Goal: Task Accomplishment & Management: Manage account settings

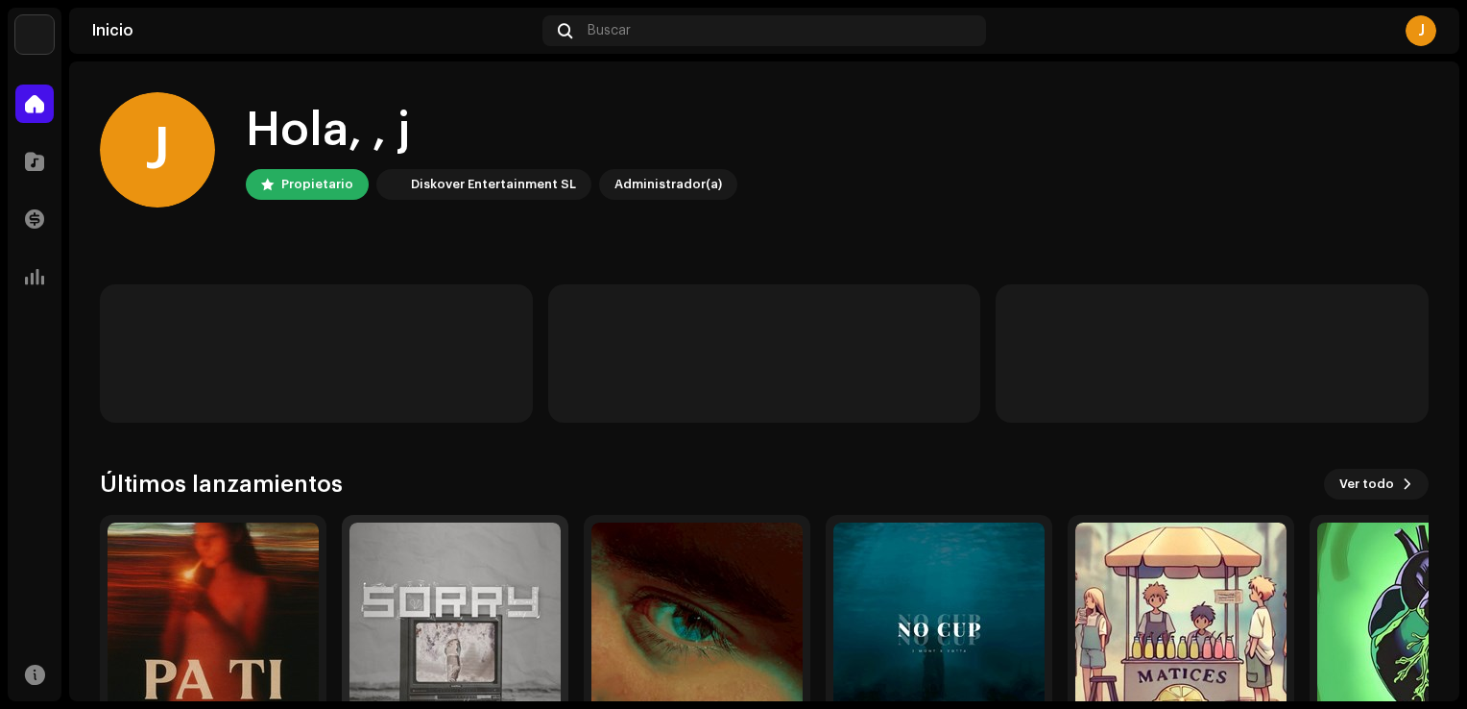
scroll to position [120, 0]
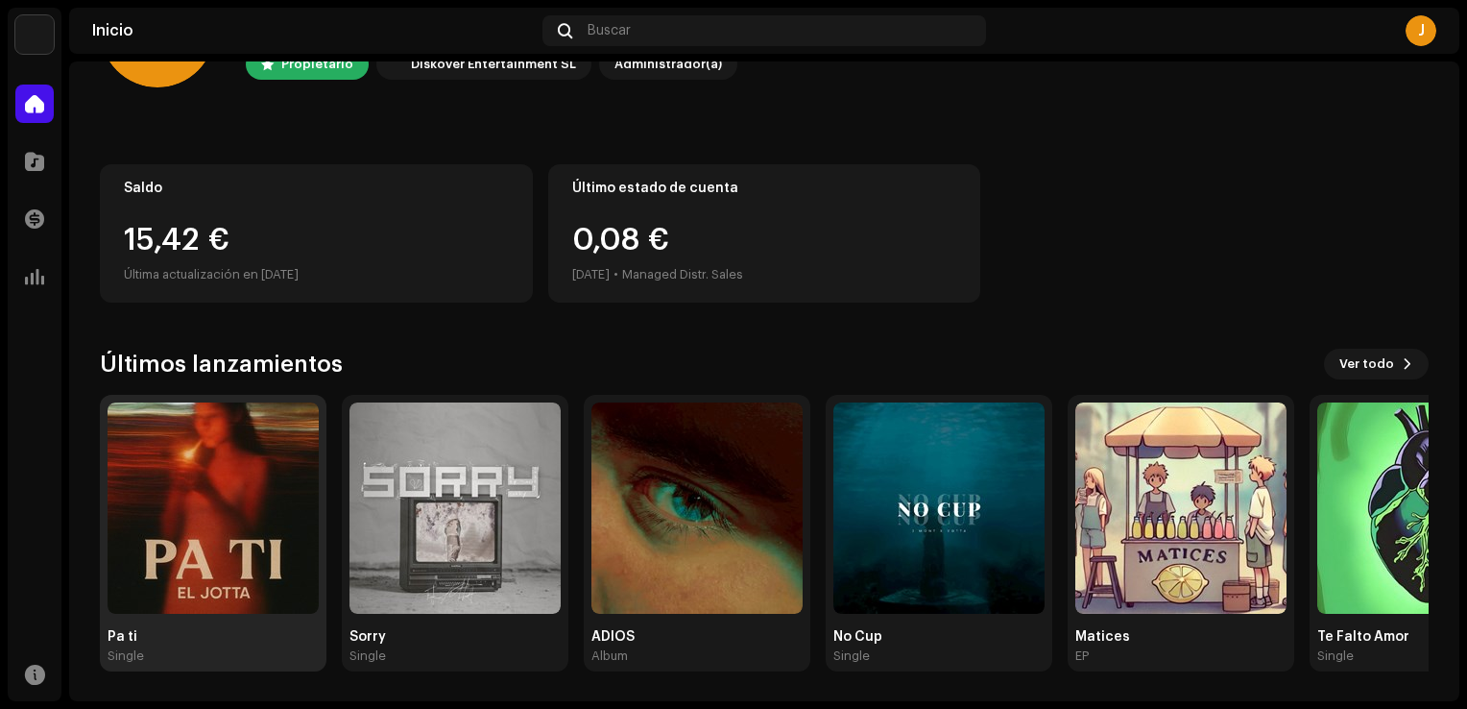
click at [252, 583] on img at bounding box center [213, 507] width 211 height 211
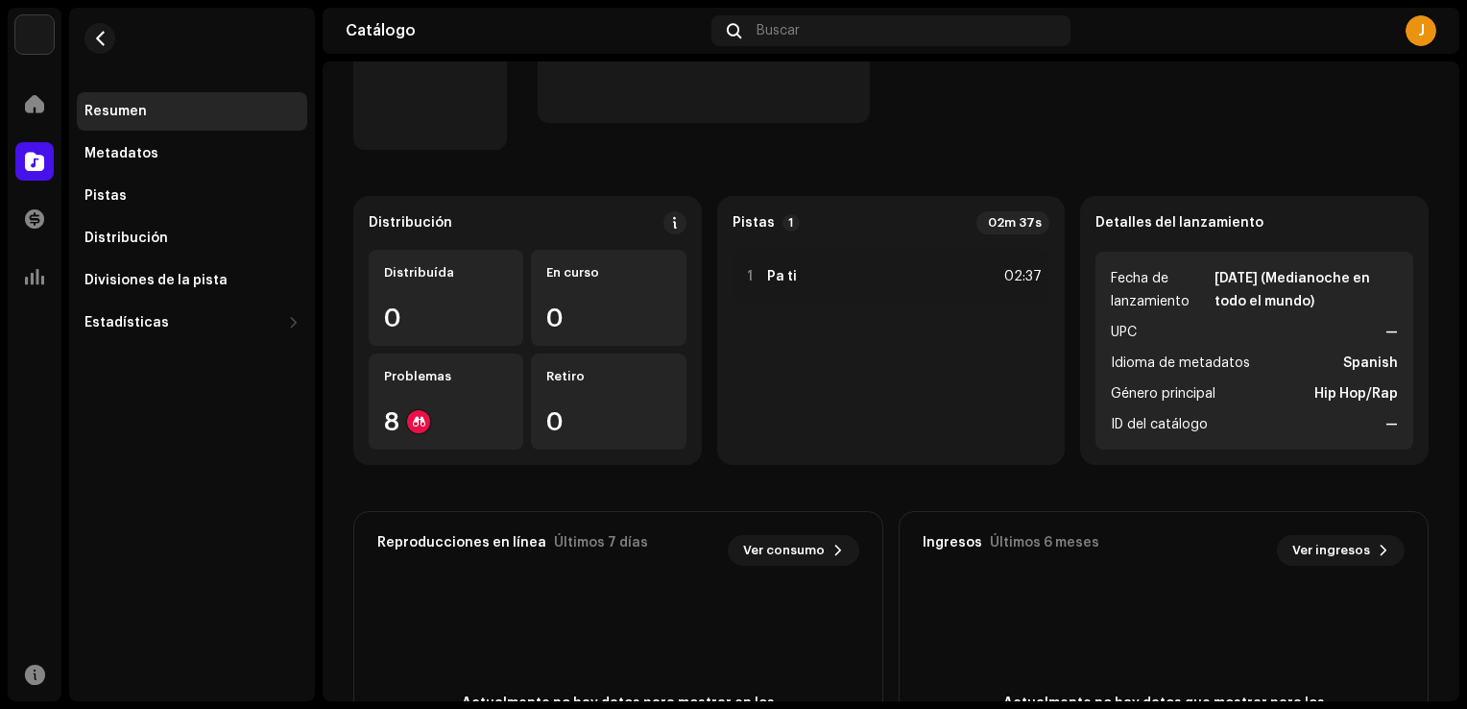
scroll to position [192, 0]
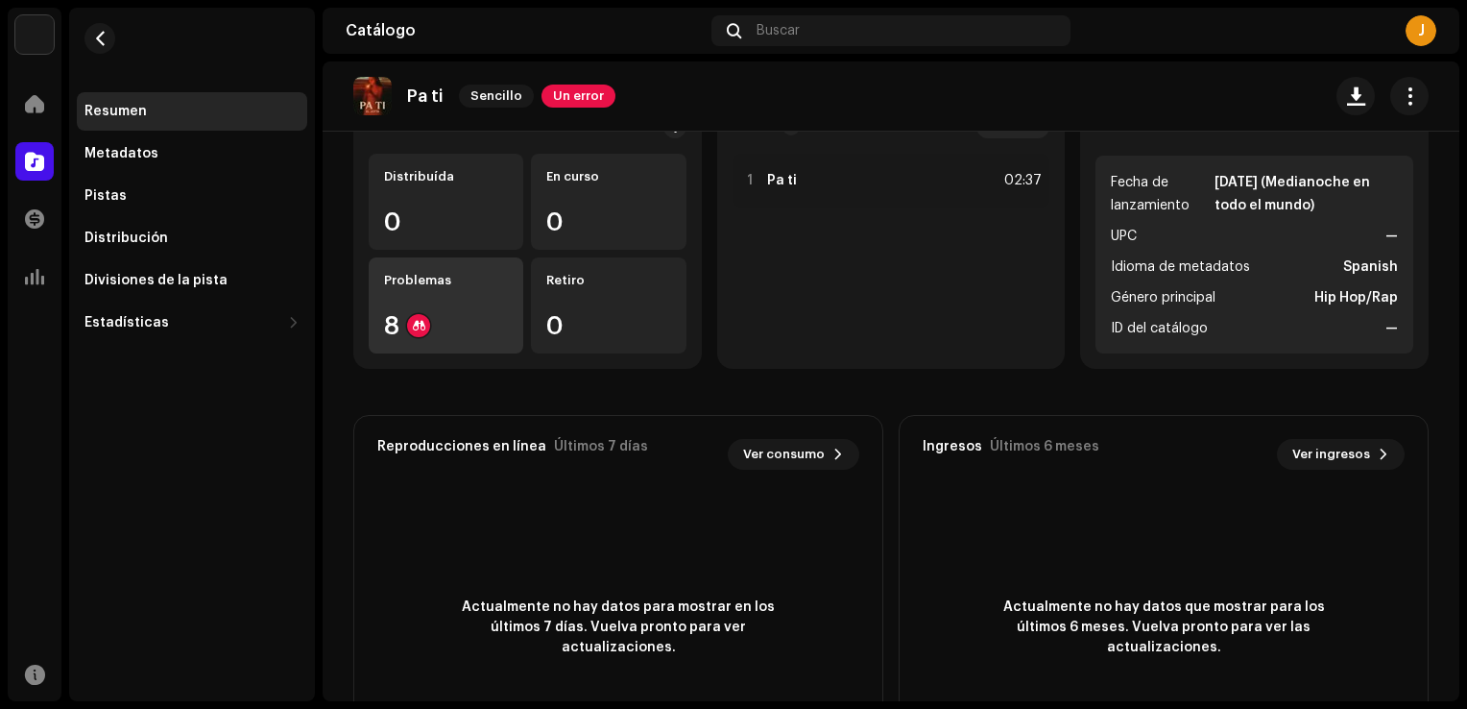
click at [437, 325] on div "8" at bounding box center [446, 325] width 124 height 25
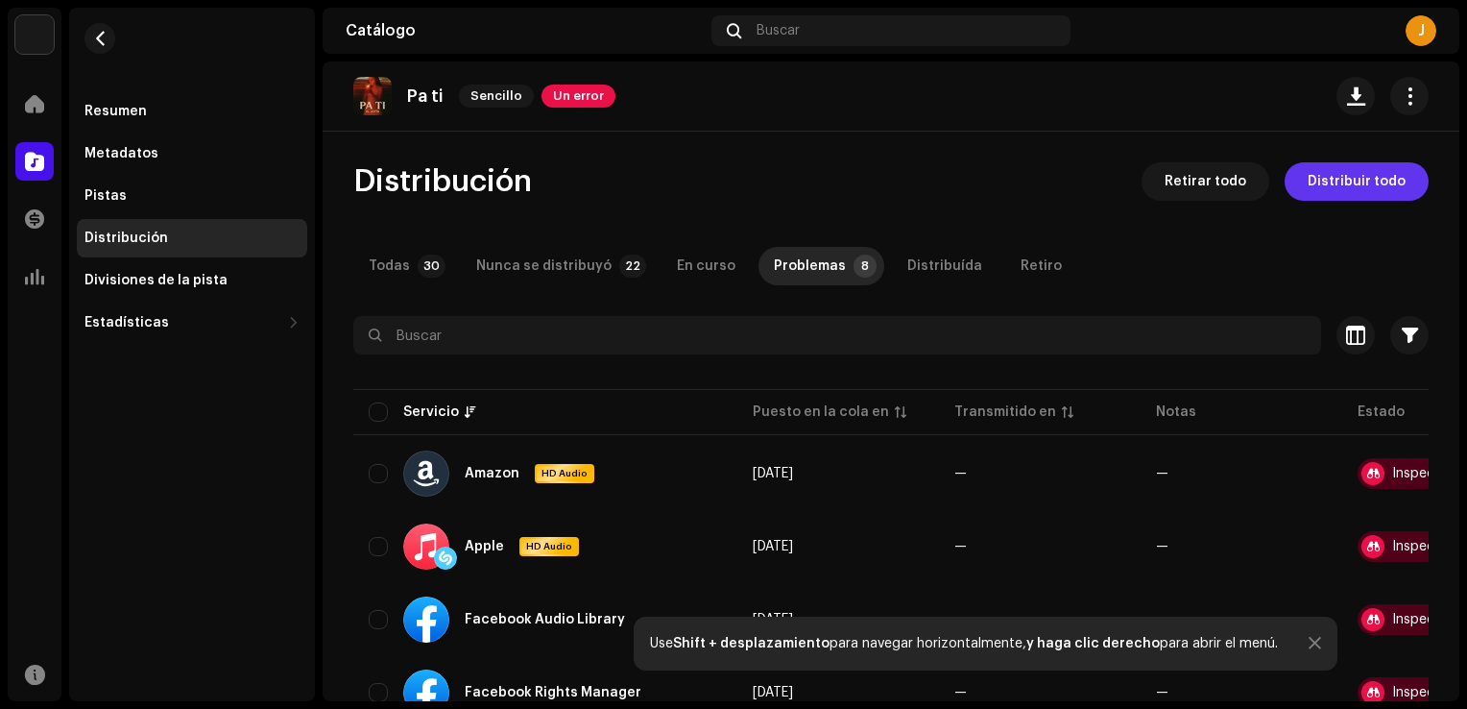
click at [1352, 179] on span "Distribuir todo" at bounding box center [1357, 181] width 98 height 38
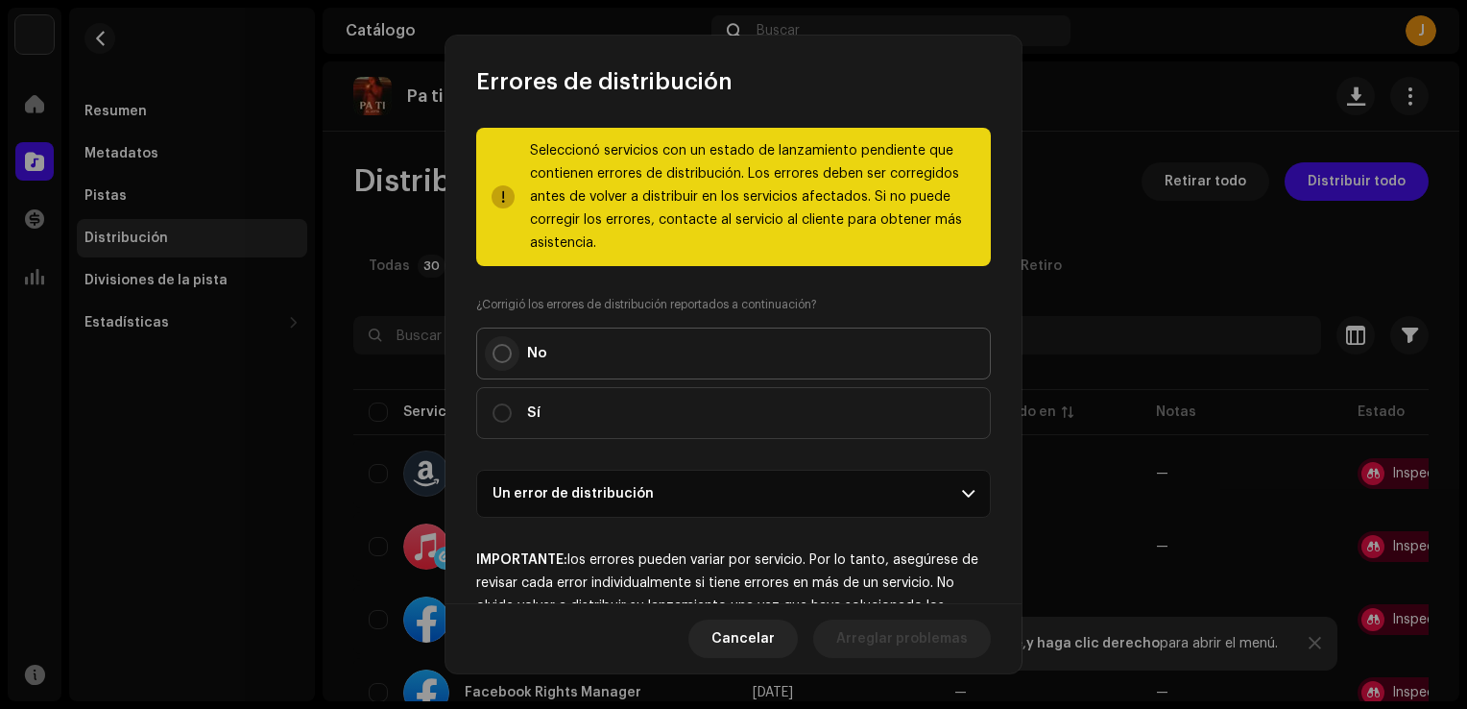
click at [508, 352] on input "No" at bounding box center [502, 353] width 19 height 19
radio input "true"
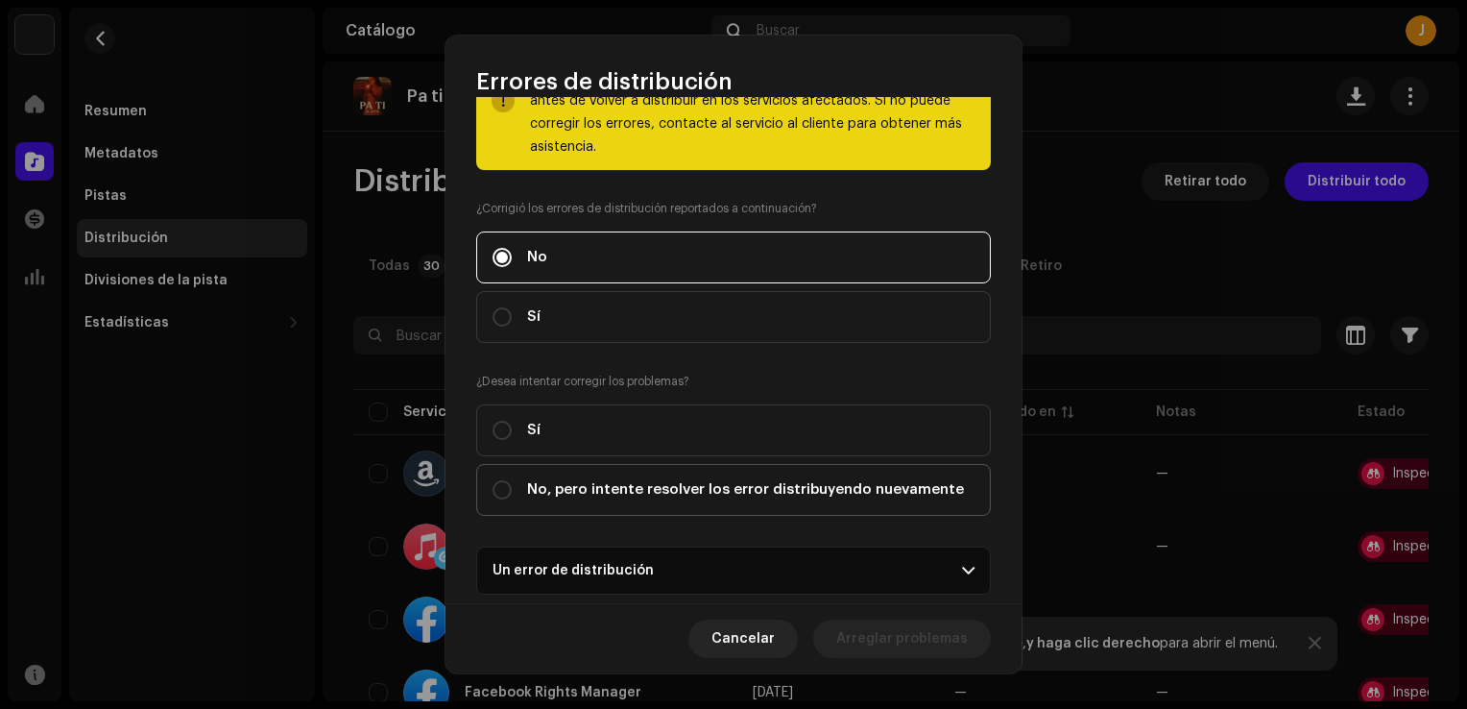
scroll to position [192, 0]
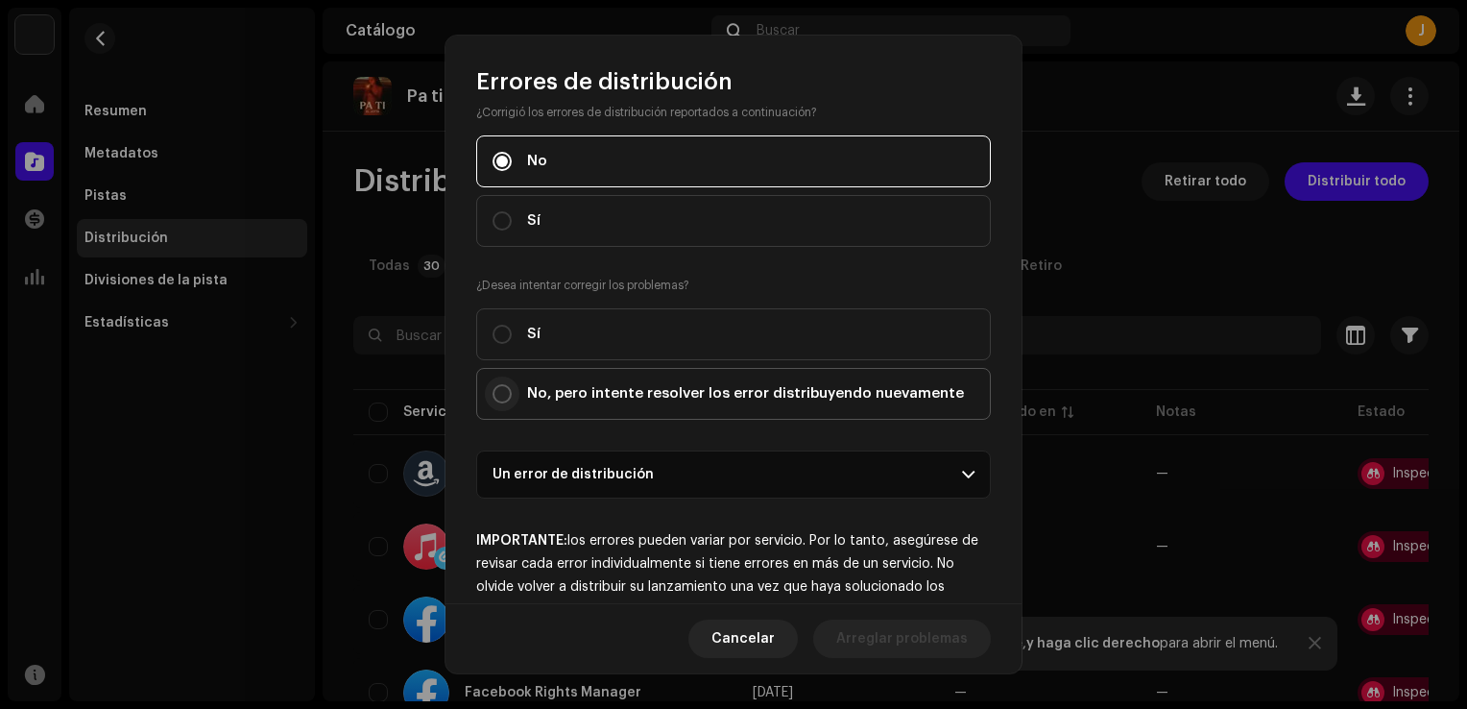
click at [502, 390] on input "No, pero intente resolver los error distribuyendo nuevamente" at bounding box center [502, 393] width 19 height 19
radio input "true"
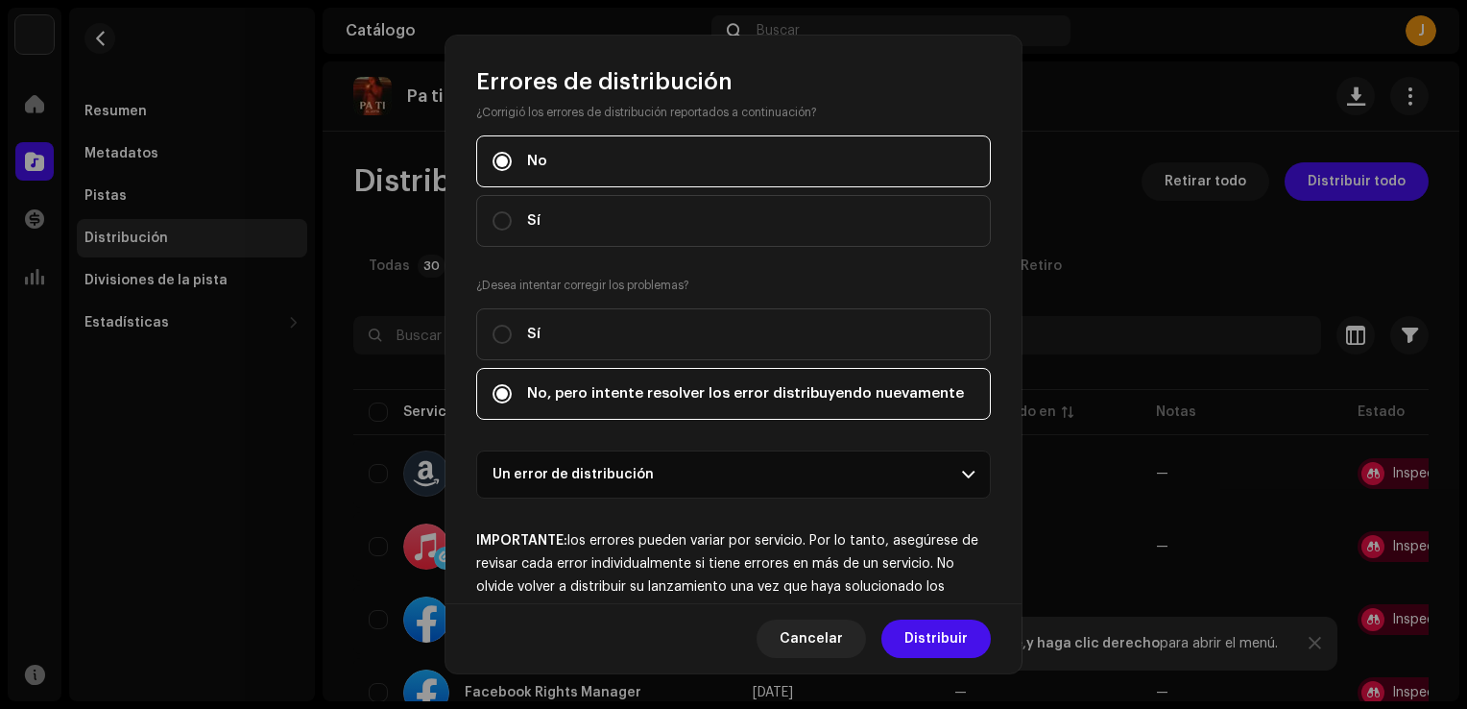
click at [608, 486] on p-accordion-header "Un error de distribución" at bounding box center [733, 474] width 515 height 48
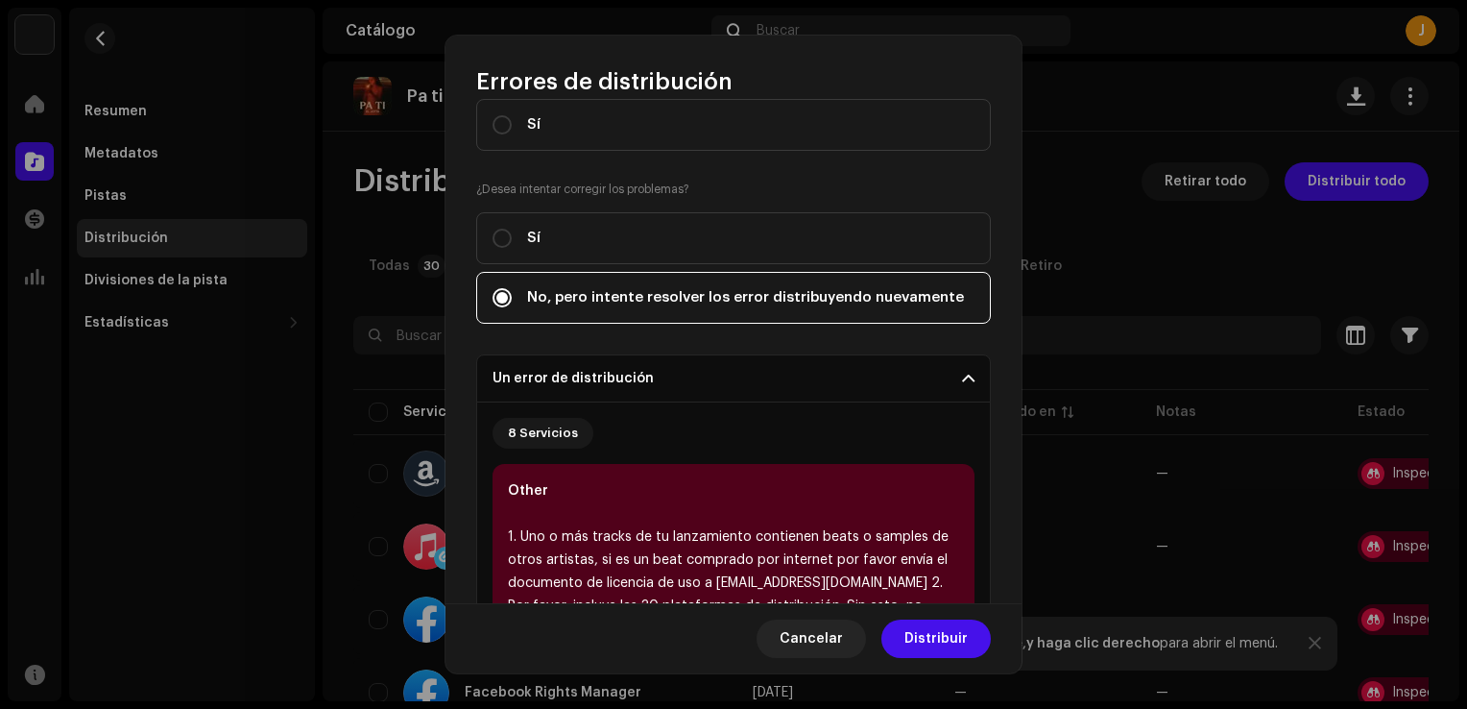
scroll to position [384, 0]
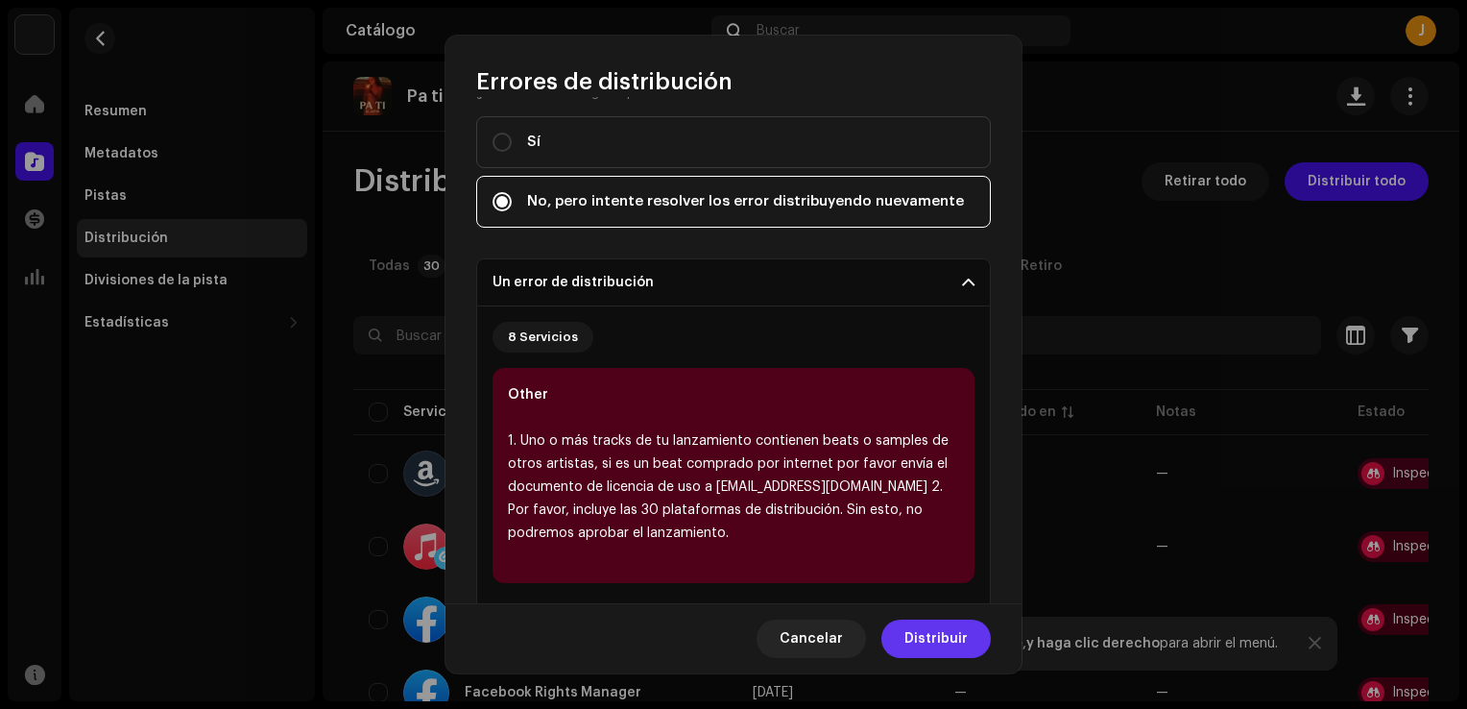
click at [899, 647] on button "Distribuir" at bounding box center [935, 638] width 109 height 38
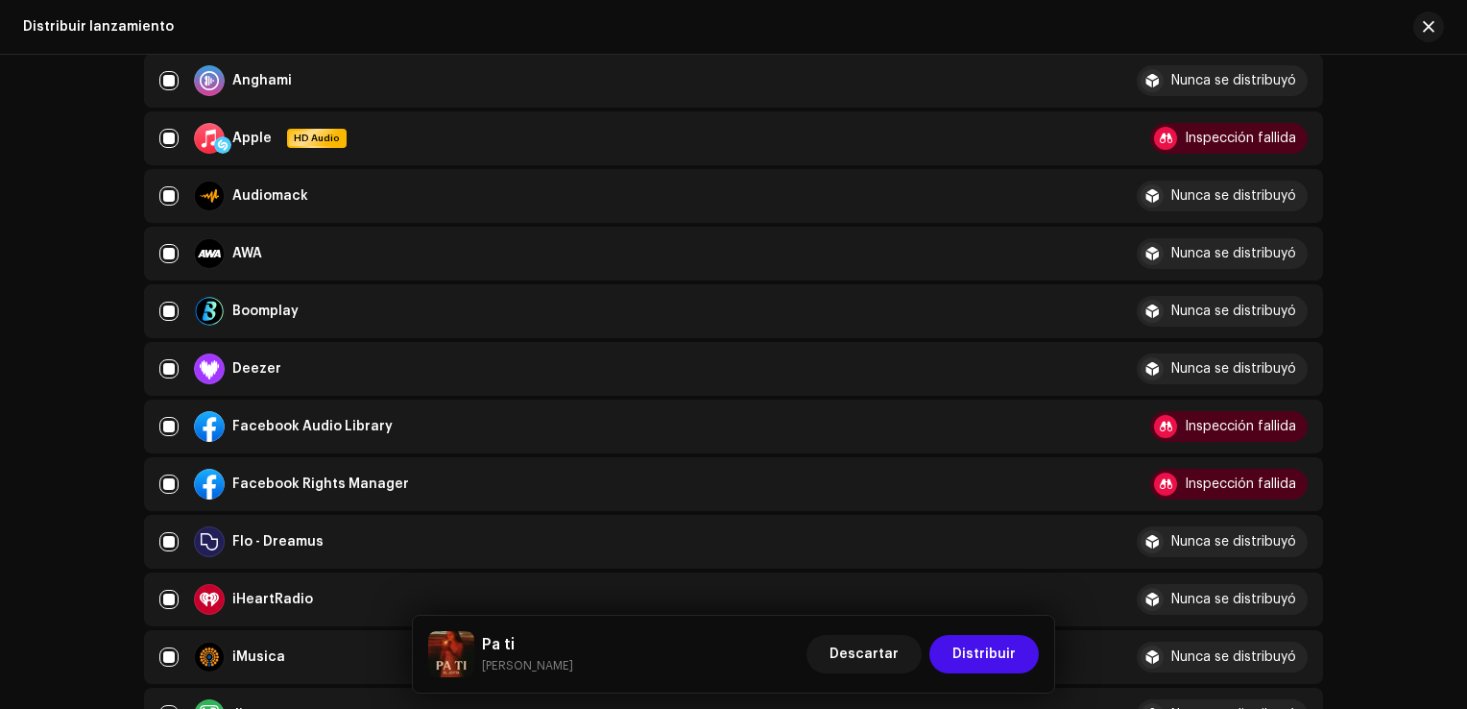
scroll to position [192, 0]
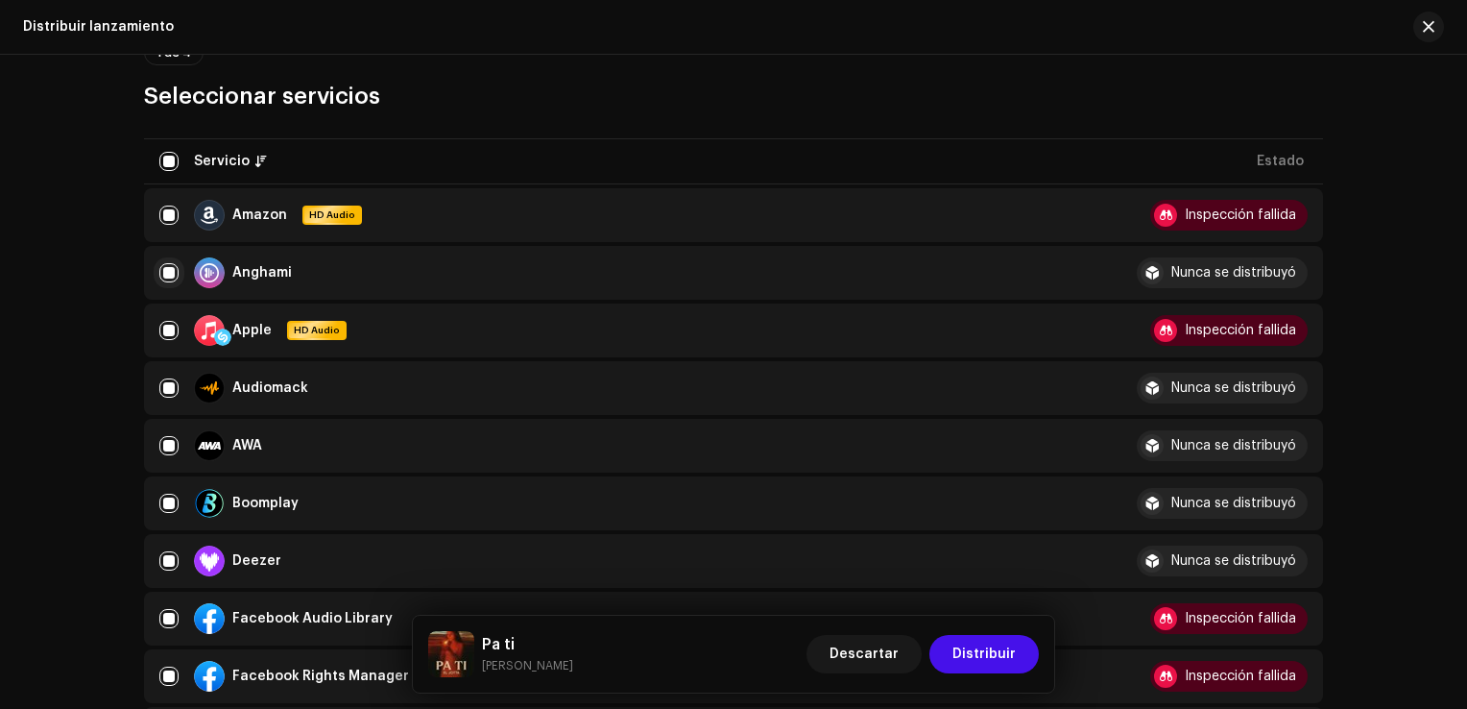
click at [168, 275] on input "checkbox" at bounding box center [168, 272] width 19 height 19
checkbox input "false"
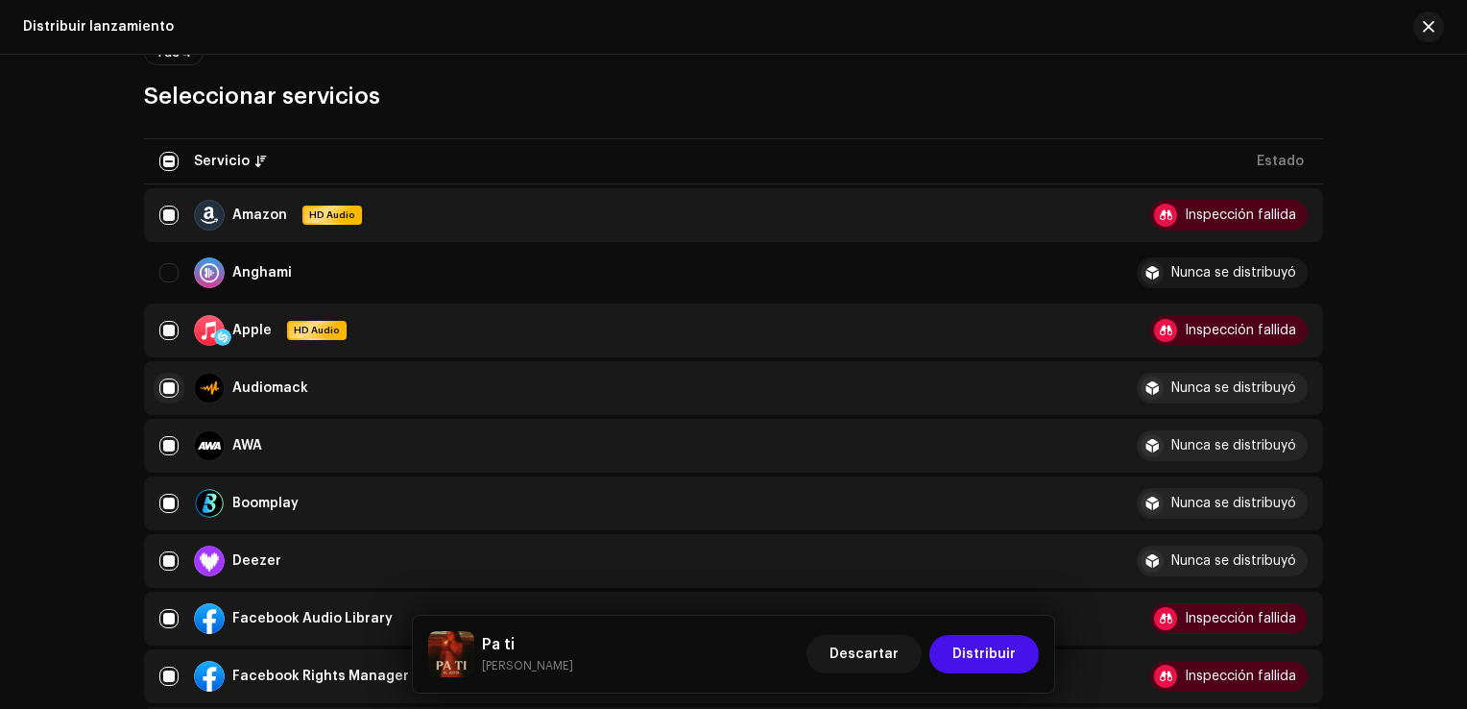
click at [169, 386] on input "Row Selected" at bounding box center [168, 387] width 19 height 19
checkbox input "false"
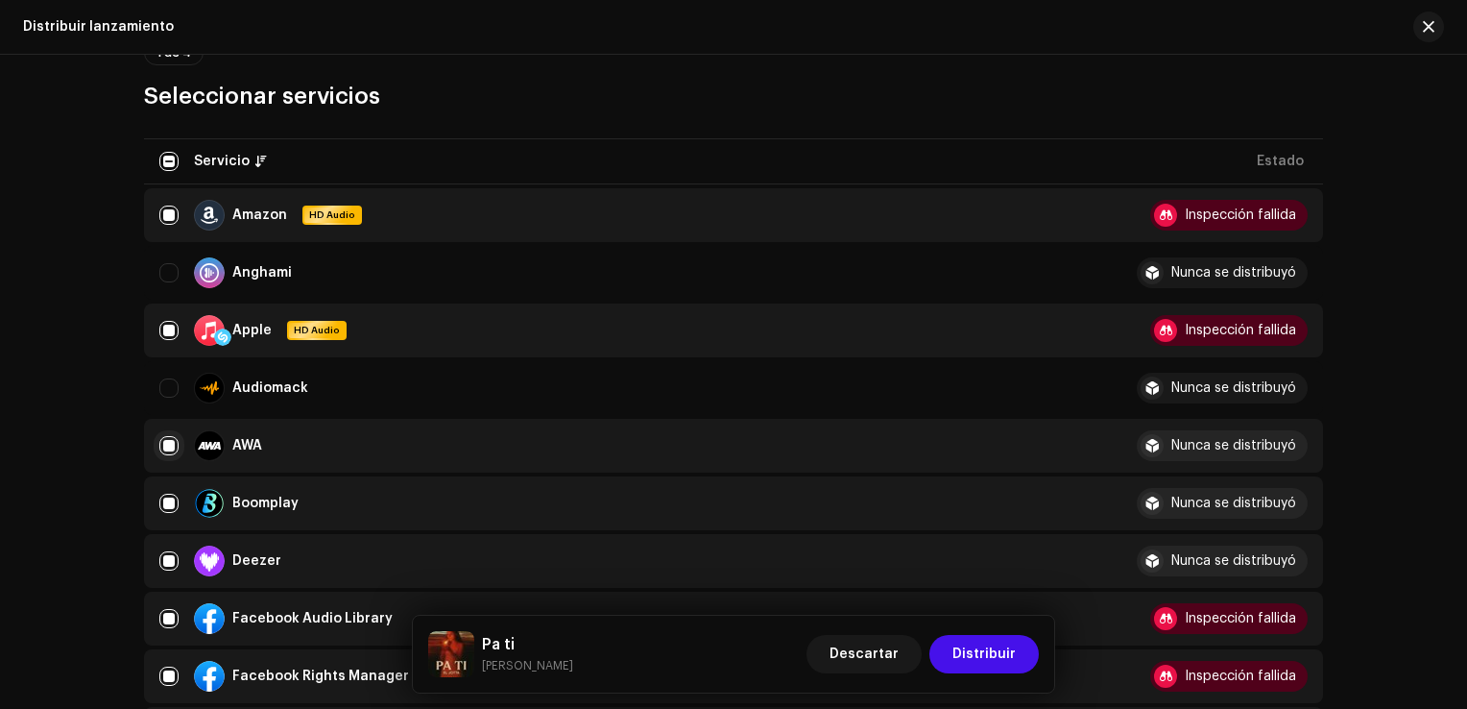
scroll to position [96, 0]
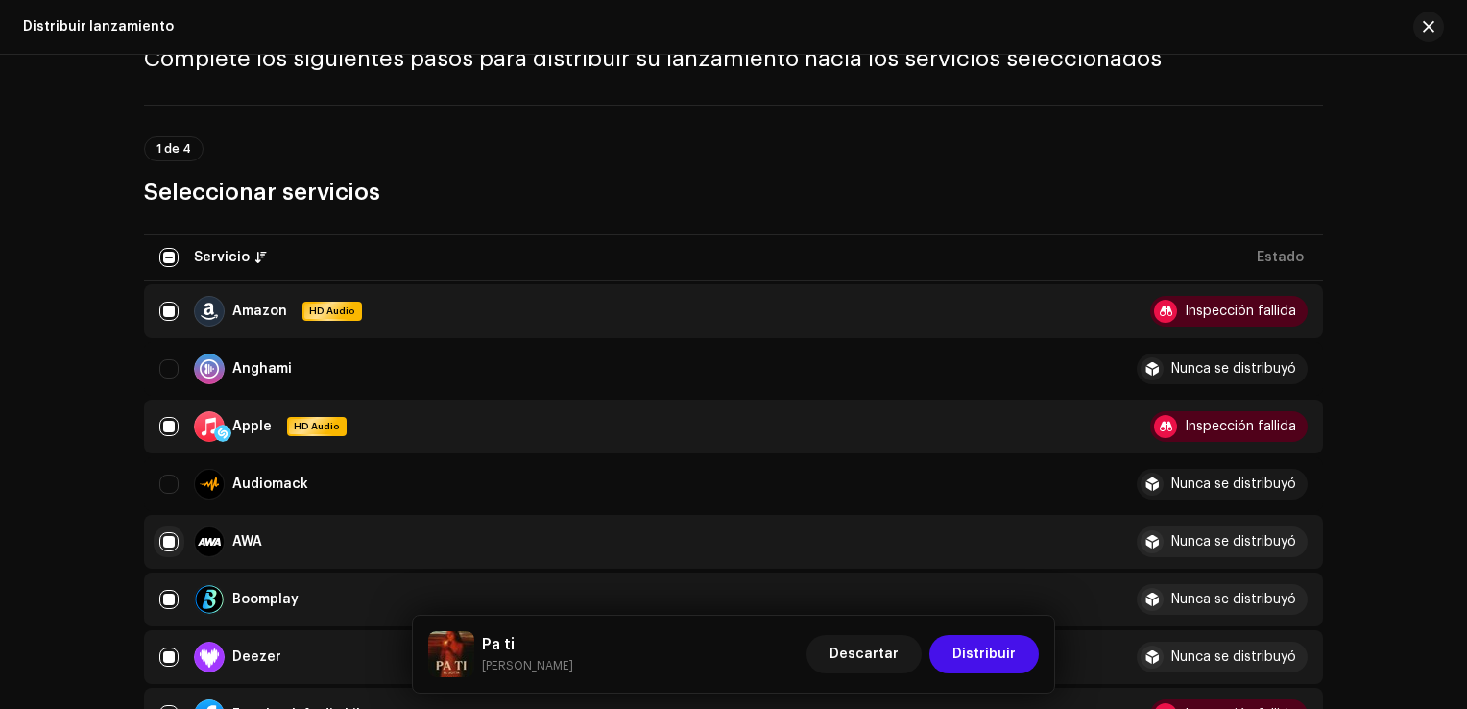
click at [176, 541] on div "AWA" at bounding box center [632, 541] width 947 height 31
click at [171, 557] on td "AWA" at bounding box center [632, 542] width 977 height 54
click at [160, 541] on input "Row Selected" at bounding box center [168, 541] width 19 height 19
checkbox input "false"
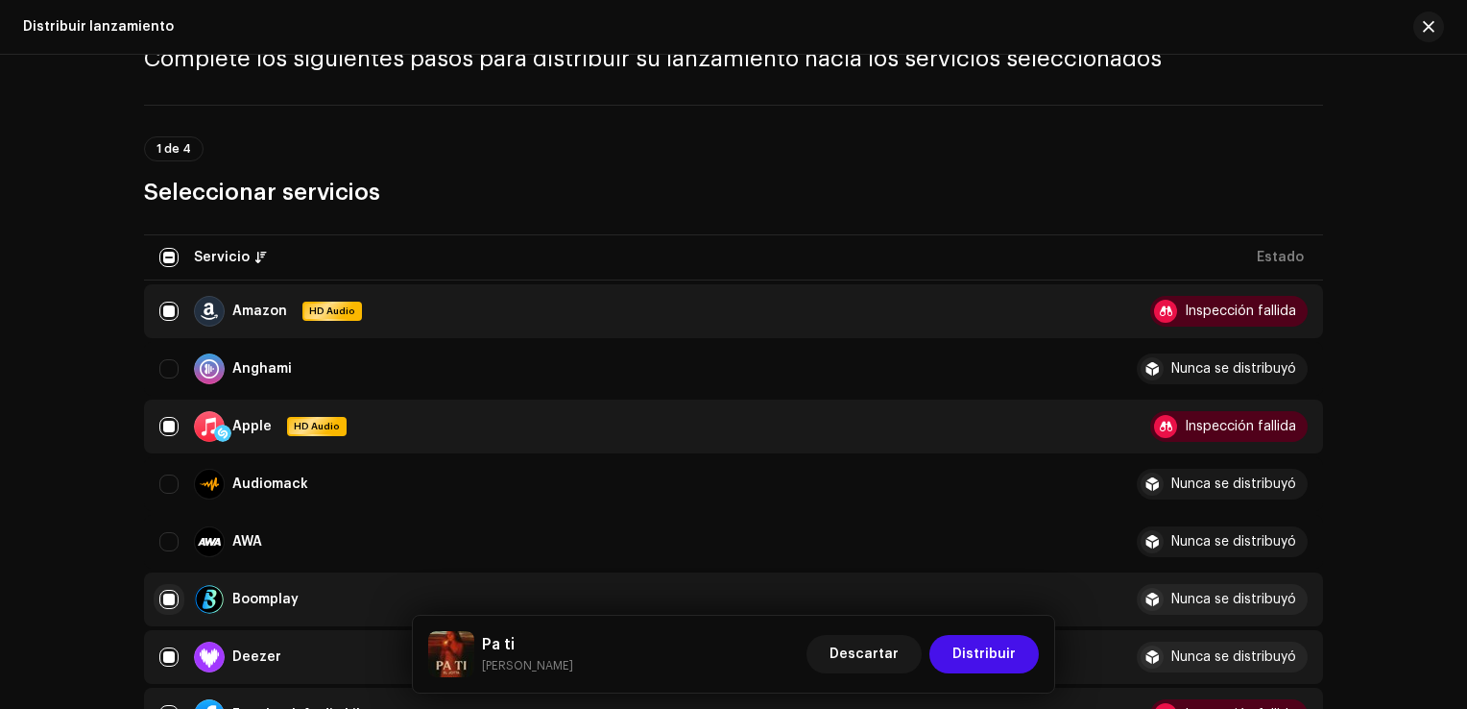
click at [173, 602] on input "Row Selected" at bounding box center [168, 598] width 19 height 19
checkbox input "false"
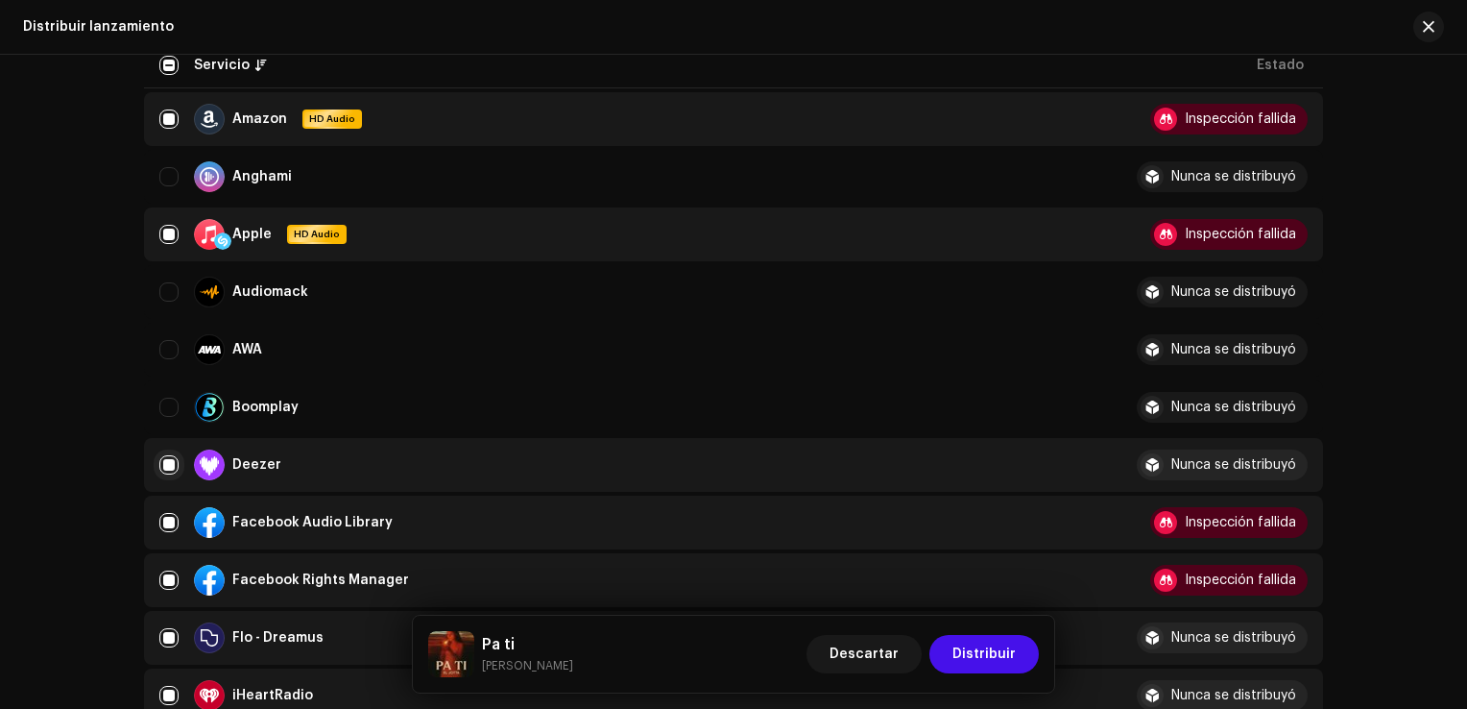
click at [169, 467] on input "Row Selected" at bounding box center [168, 464] width 19 height 19
checkbox input "false"
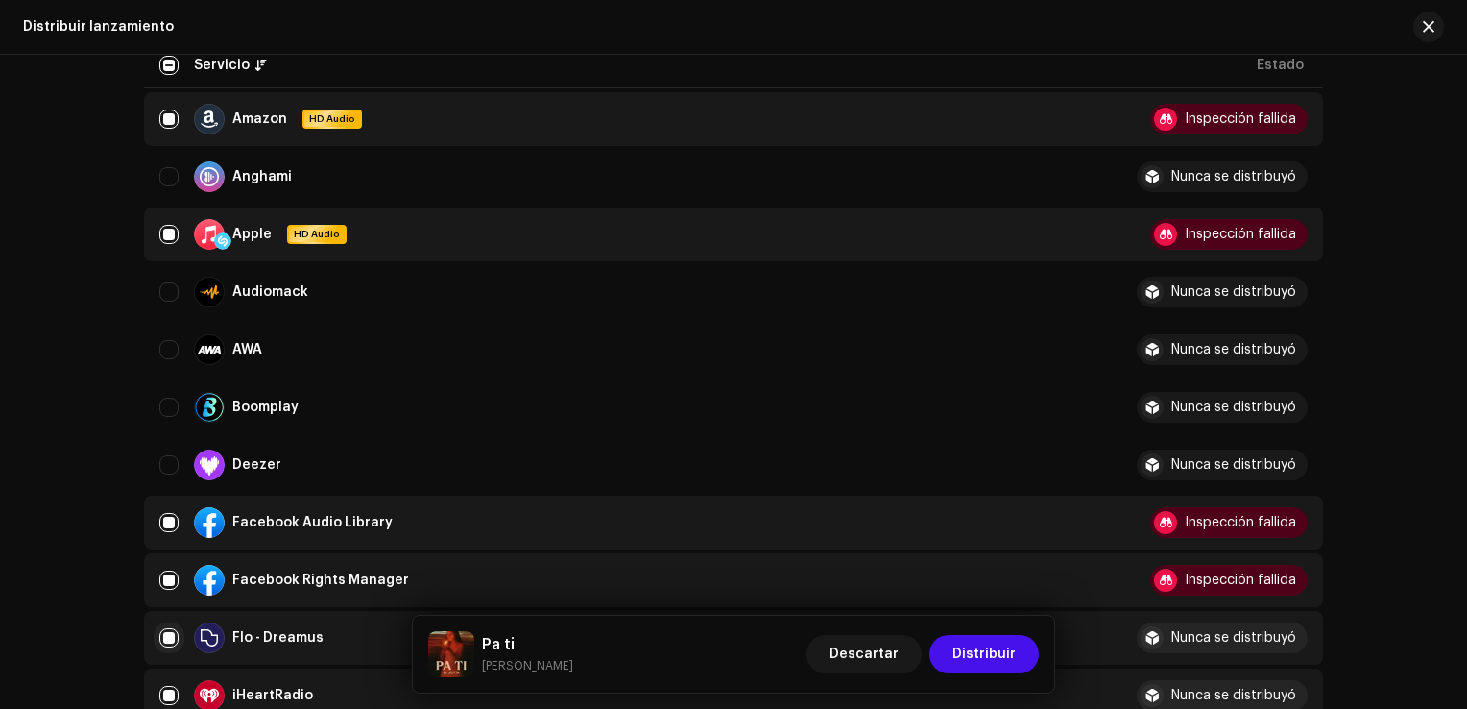
click at [170, 632] on input "Row Selected" at bounding box center [168, 637] width 19 height 19
checkbox input "false"
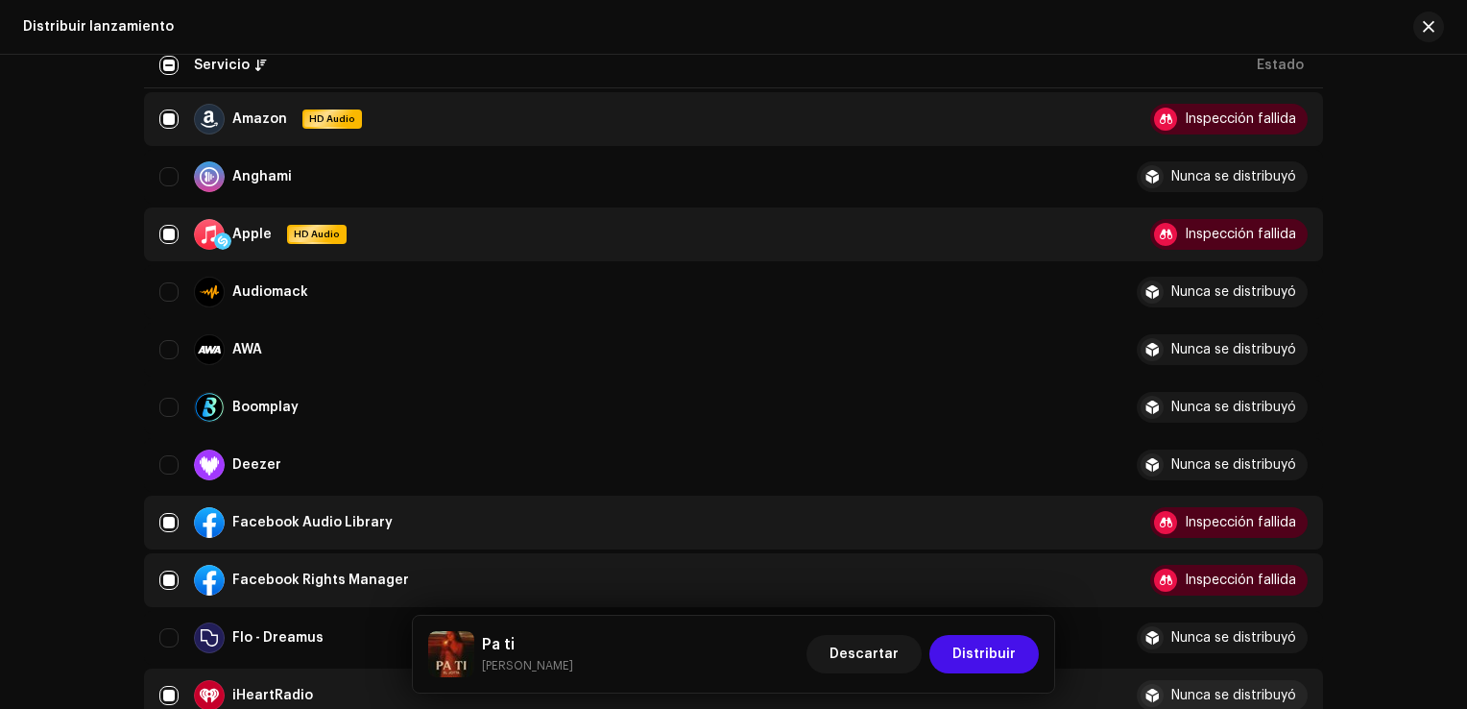
scroll to position [480, 0]
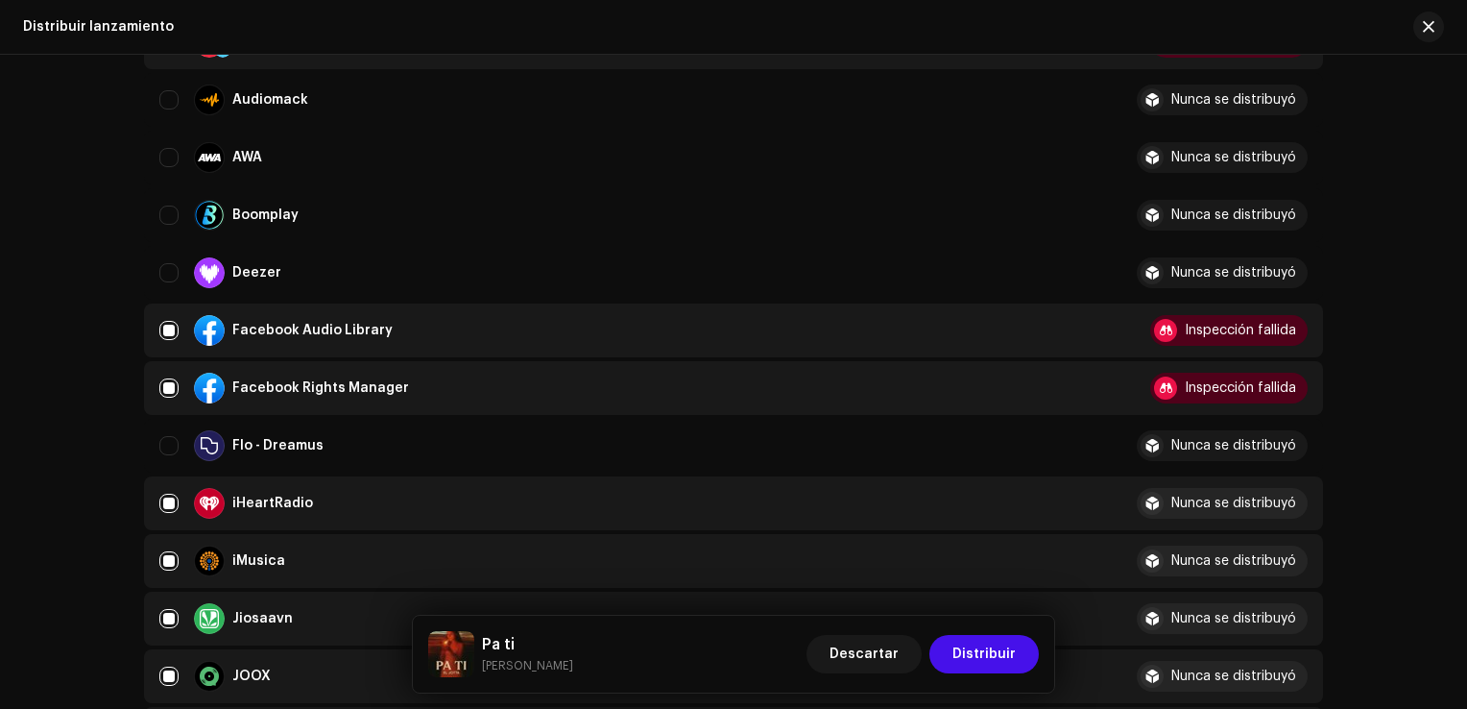
click at [156, 513] on td "iHeartRadio" at bounding box center [632, 503] width 977 height 54
click at [173, 506] on input "Row Selected" at bounding box center [168, 502] width 19 height 19
checkbox input "false"
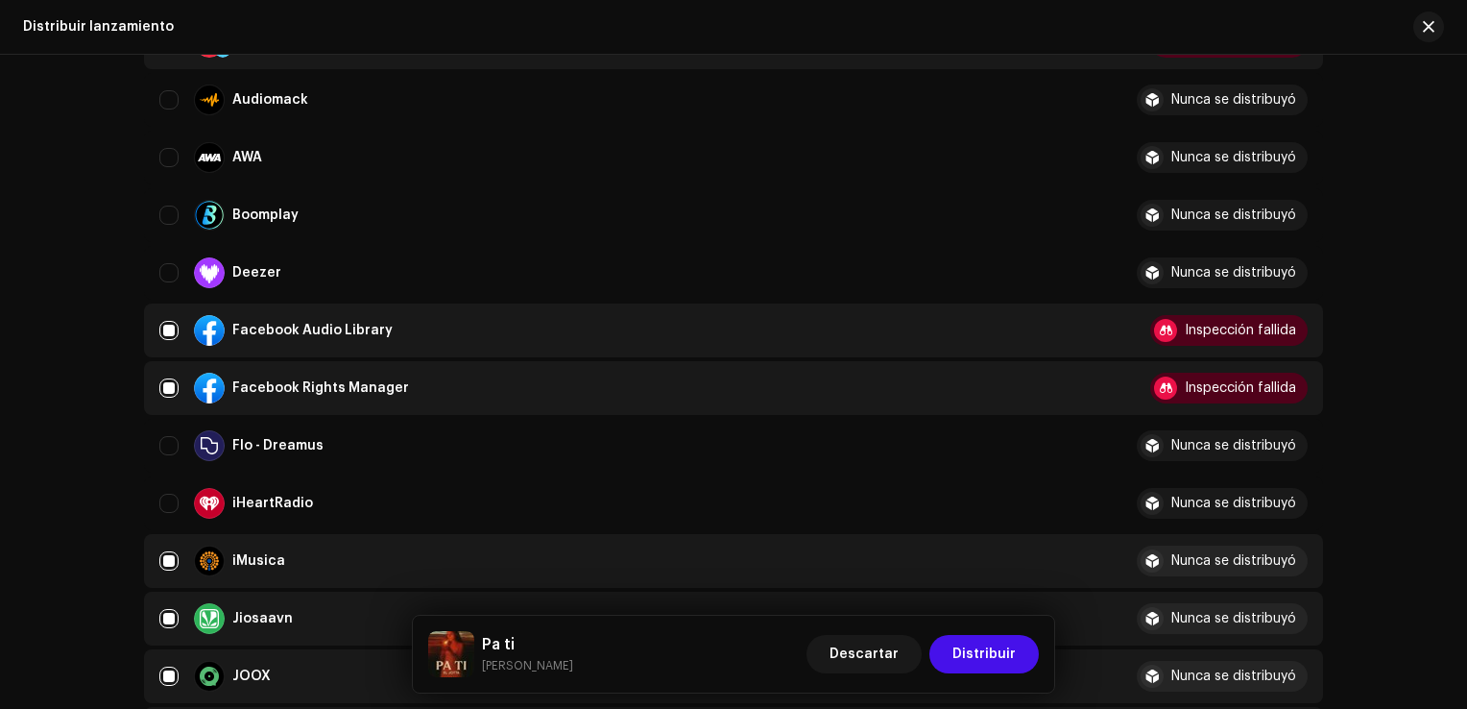
click at [176, 559] on div "iMusica" at bounding box center [632, 560] width 947 height 31
click at [169, 559] on input "Row Selected" at bounding box center [168, 560] width 19 height 19
checkbox input "false"
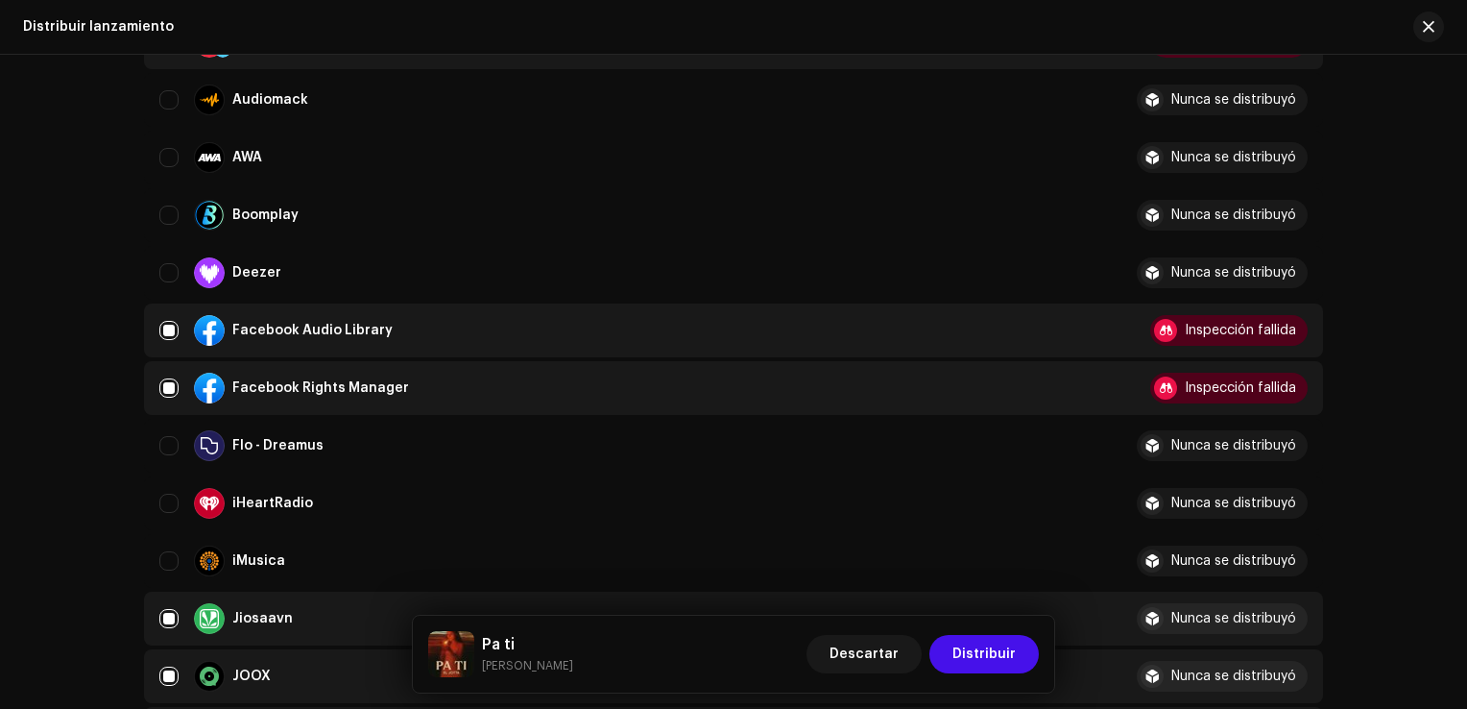
click at [170, 604] on div "Jiosaavn" at bounding box center [632, 618] width 947 height 31
click at [170, 616] on input "Row Selected" at bounding box center [168, 618] width 19 height 19
checkbox input "false"
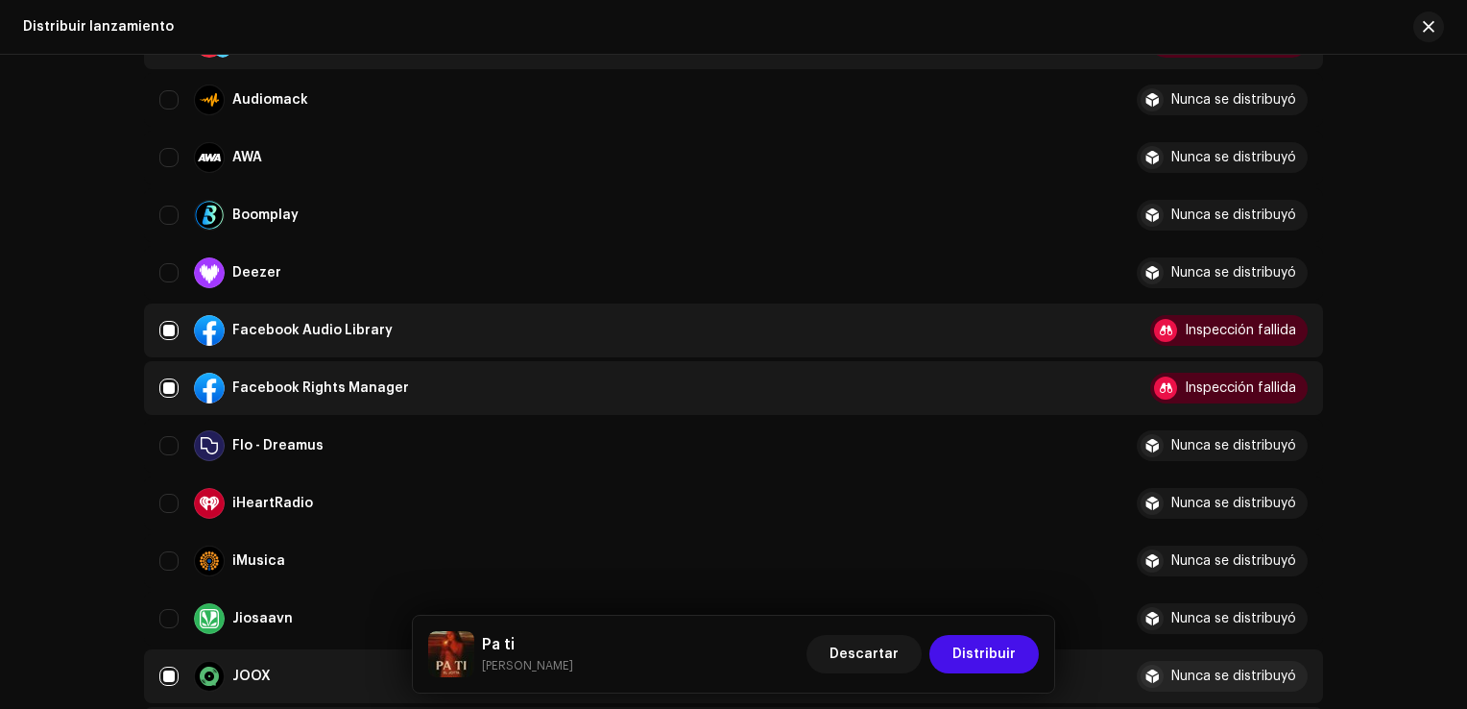
scroll to position [768, 0]
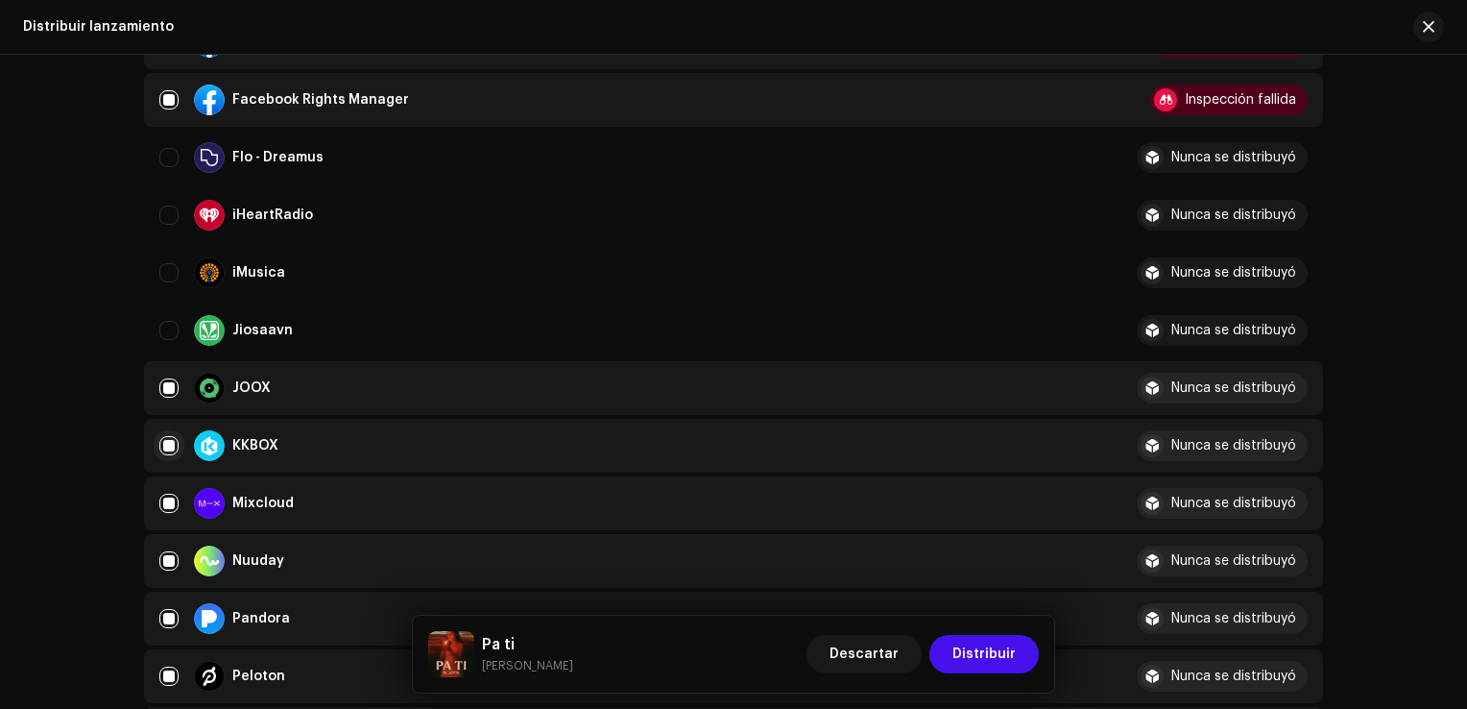
click at [163, 452] on input "Row Selected" at bounding box center [168, 445] width 19 height 19
checkbox input "false"
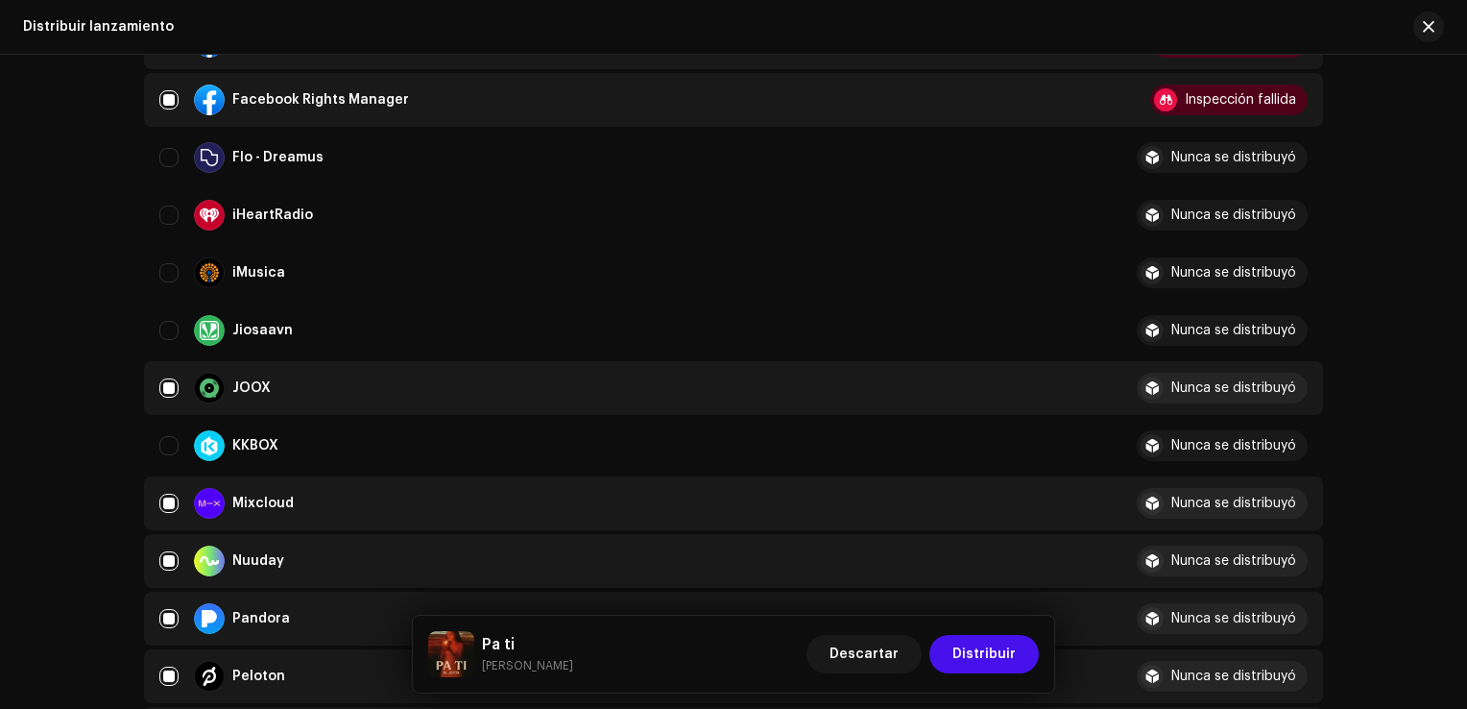
click at [168, 403] on td "JOOX" at bounding box center [632, 388] width 977 height 54
click at [154, 381] on td "JOOX" at bounding box center [632, 388] width 977 height 54
click at [161, 381] on input "Row Selected" at bounding box center [168, 387] width 19 height 19
checkbox input "false"
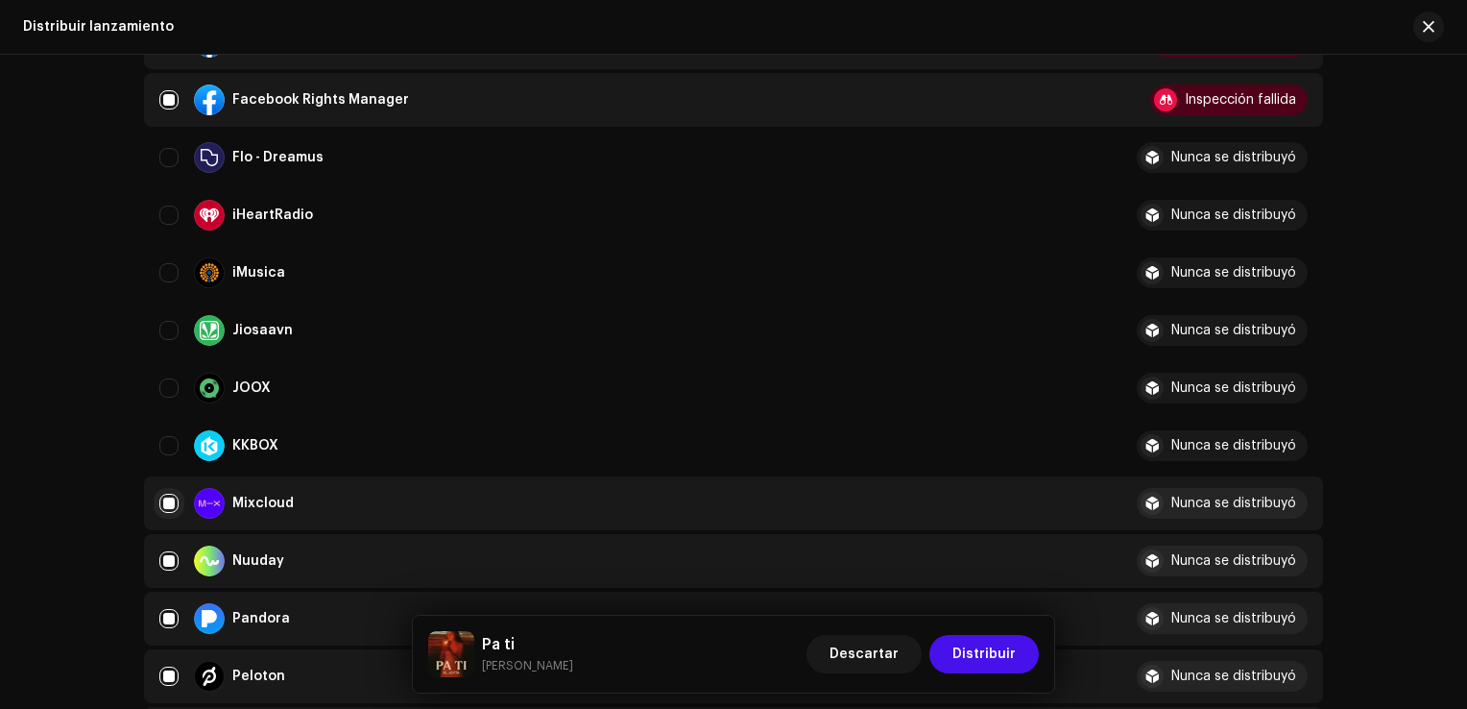
click at [168, 507] on input "Row Selected" at bounding box center [168, 502] width 19 height 19
checkbox input "false"
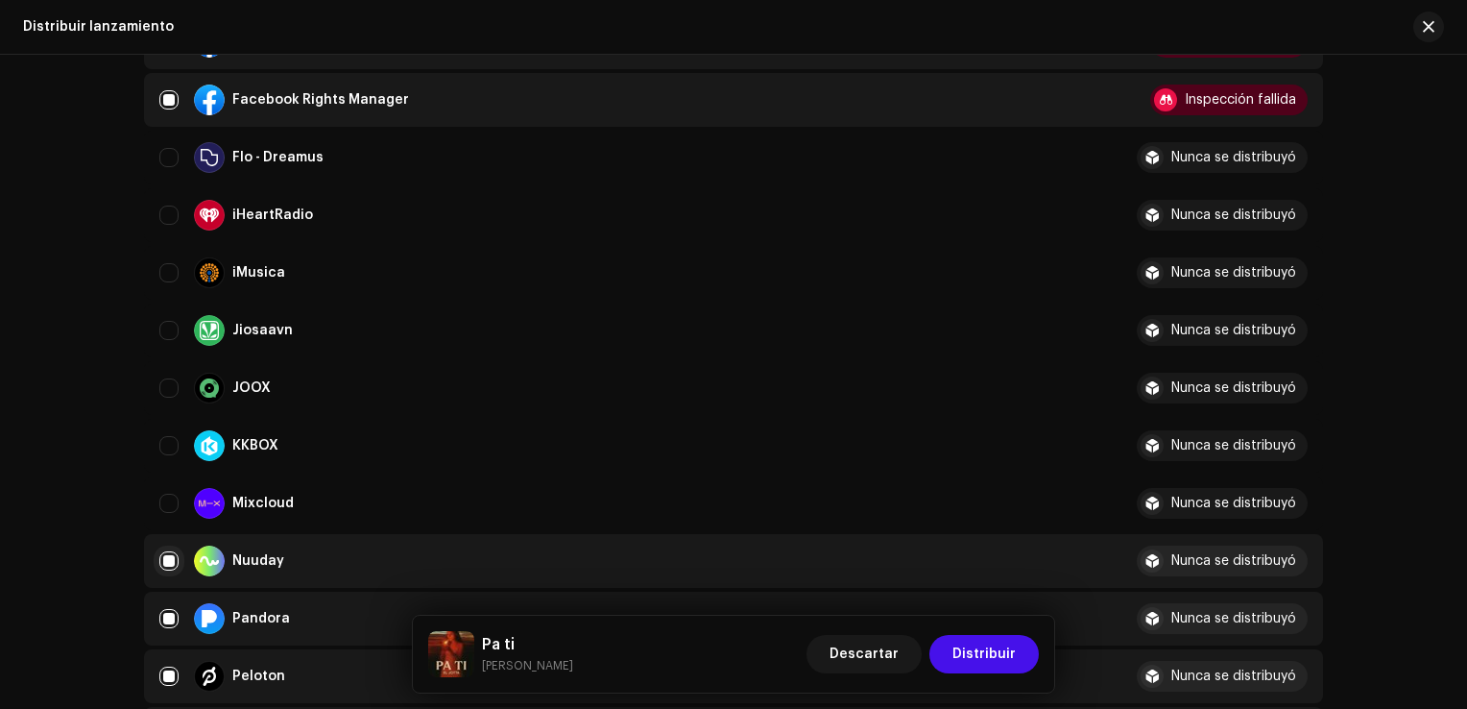
click at [166, 551] on input "Row Selected" at bounding box center [168, 560] width 19 height 19
checkbox input "false"
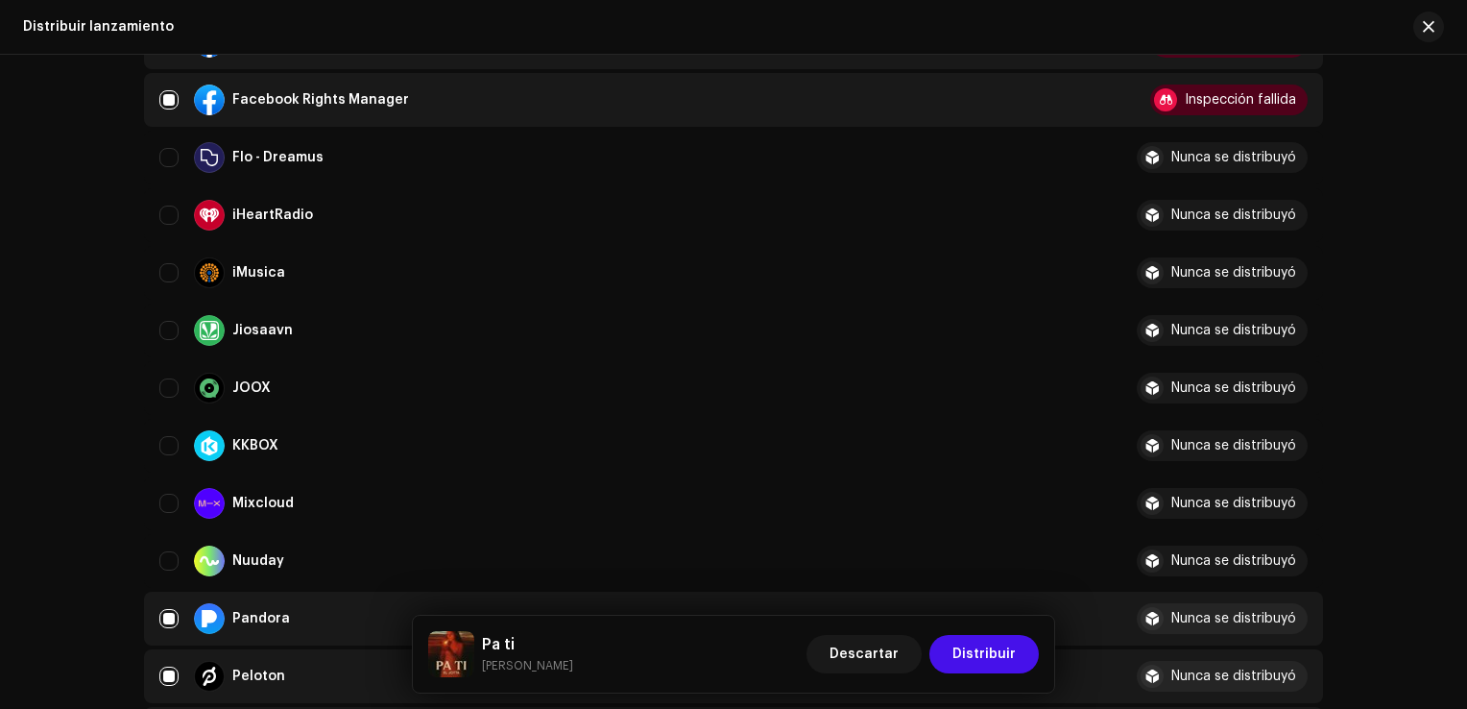
scroll to position [960, 0]
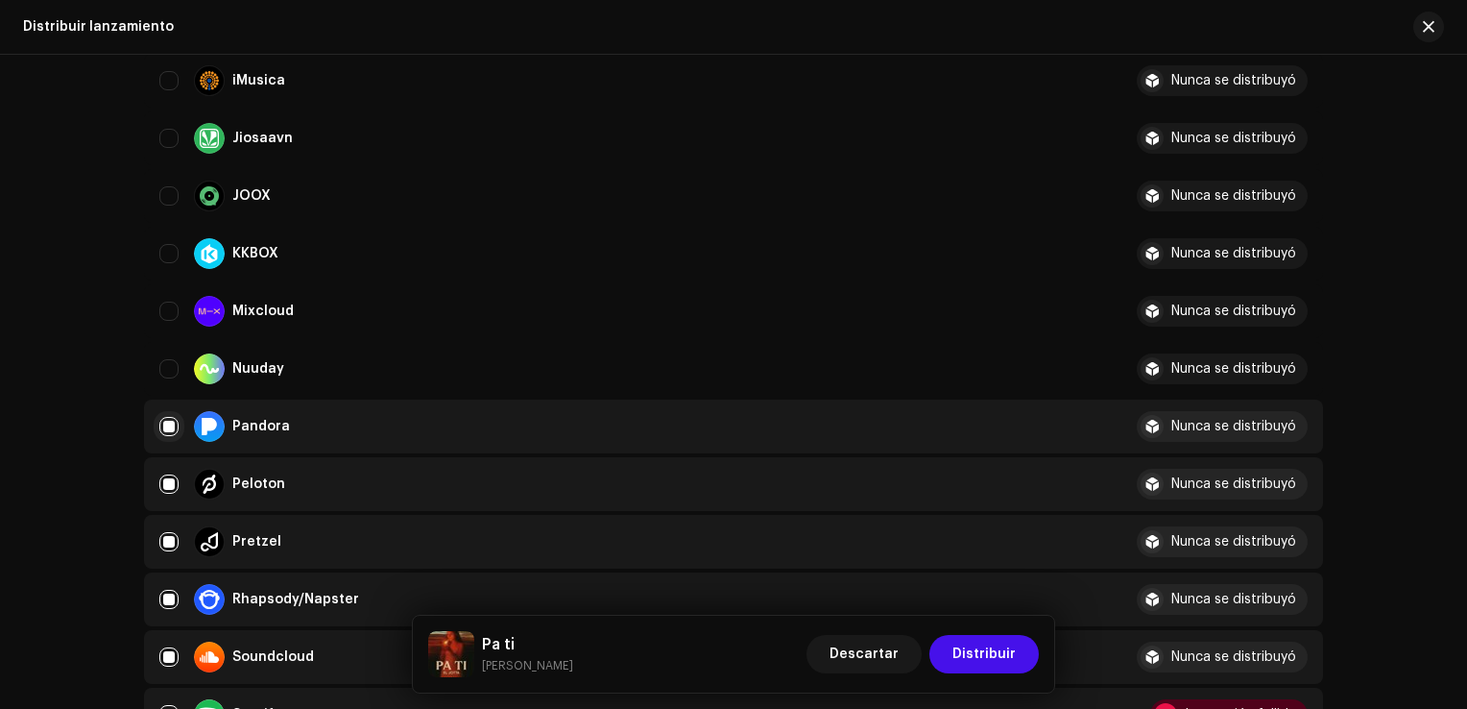
click at [165, 428] on input "Row Selected" at bounding box center [168, 426] width 19 height 19
checkbox input "false"
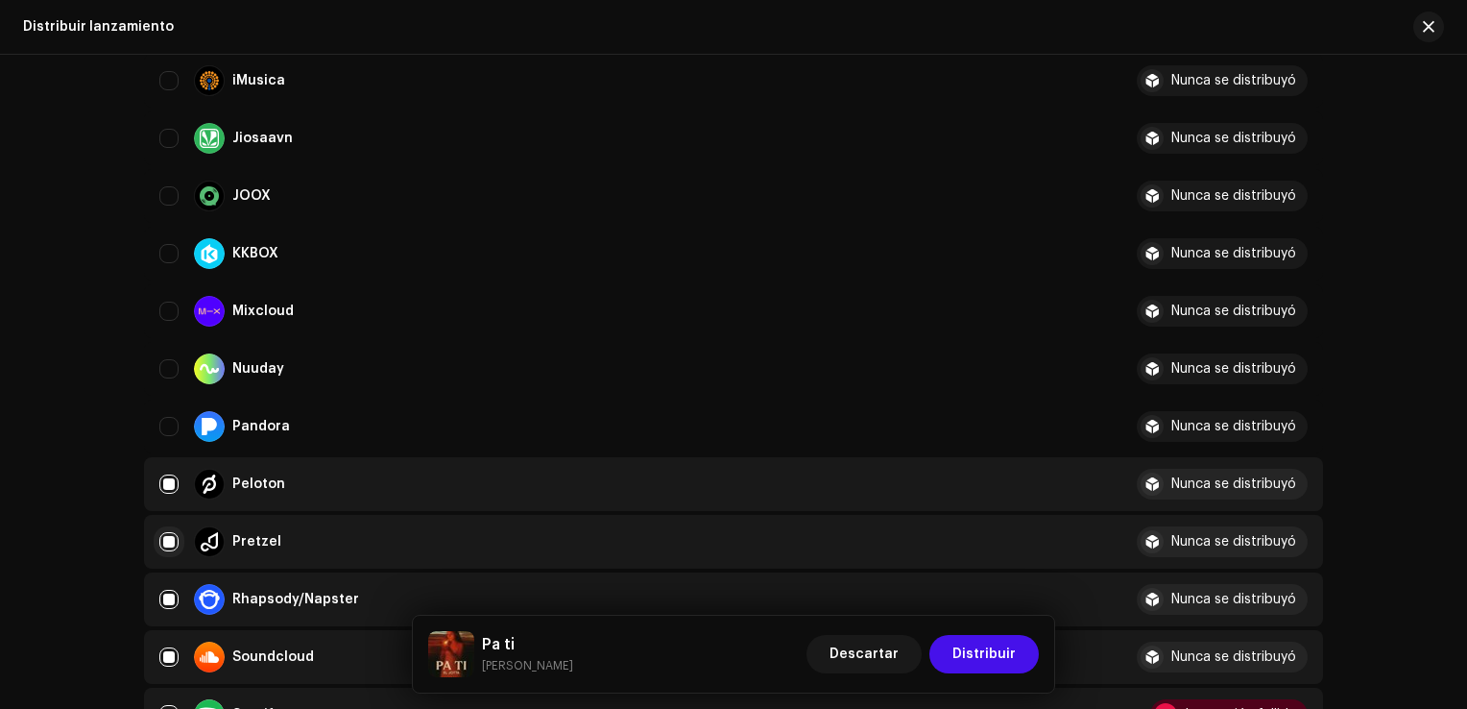
click at [174, 544] on input "Row Selected" at bounding box center [168, 541] width 19 height 19
checkbox input "false"
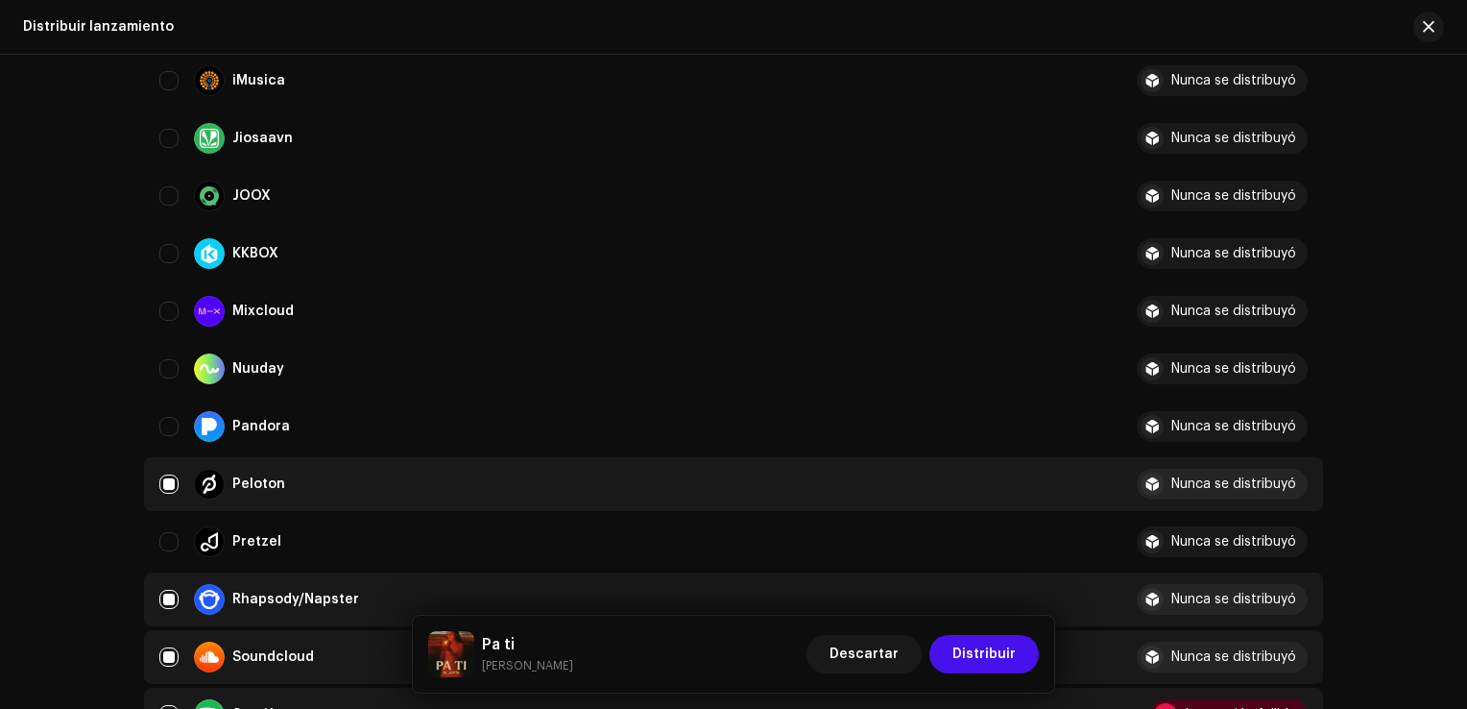
click at [165, 587] on div "Rhapsody/Napster" at bounding box center [632, 599] width 947 height 31
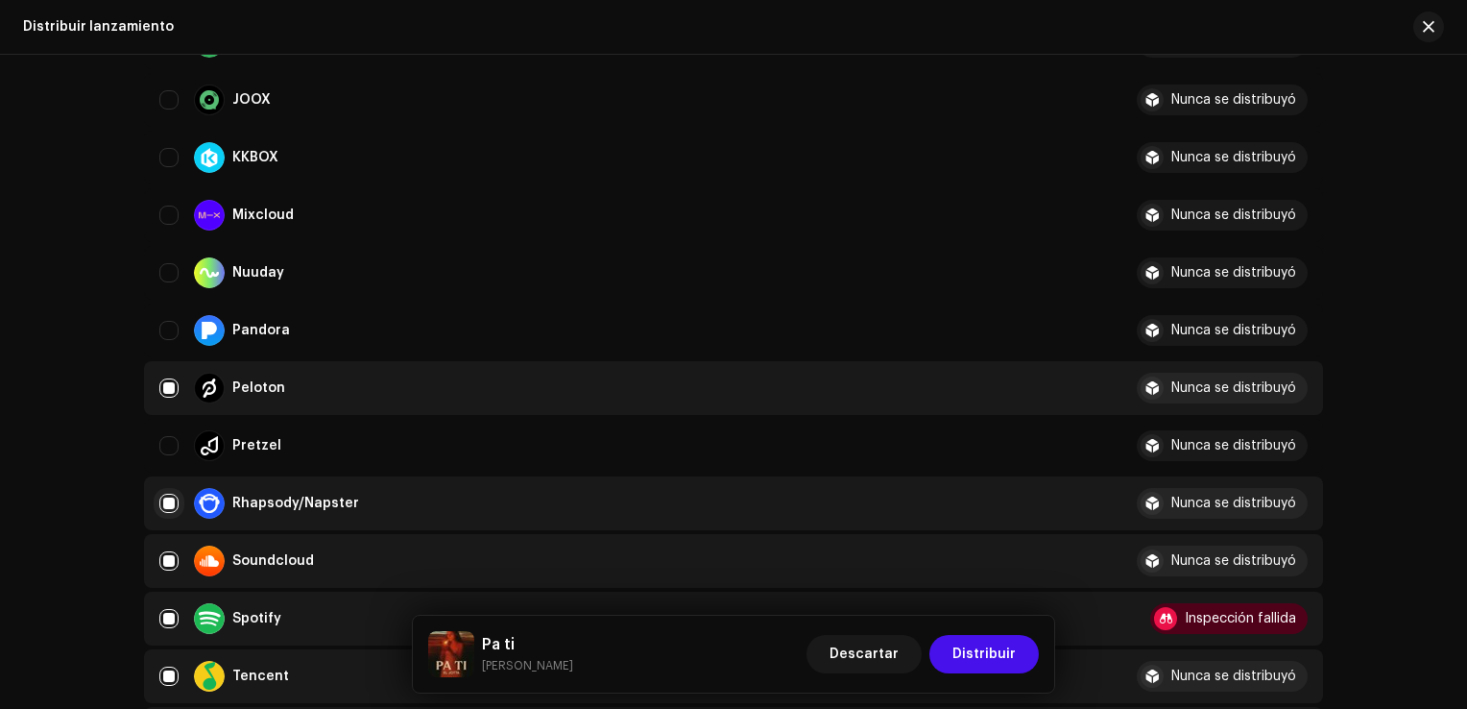
click at [173, 508] on input "Row Selected" at bounding box center [168, 502] width 19 height 19
checkbox input "false"
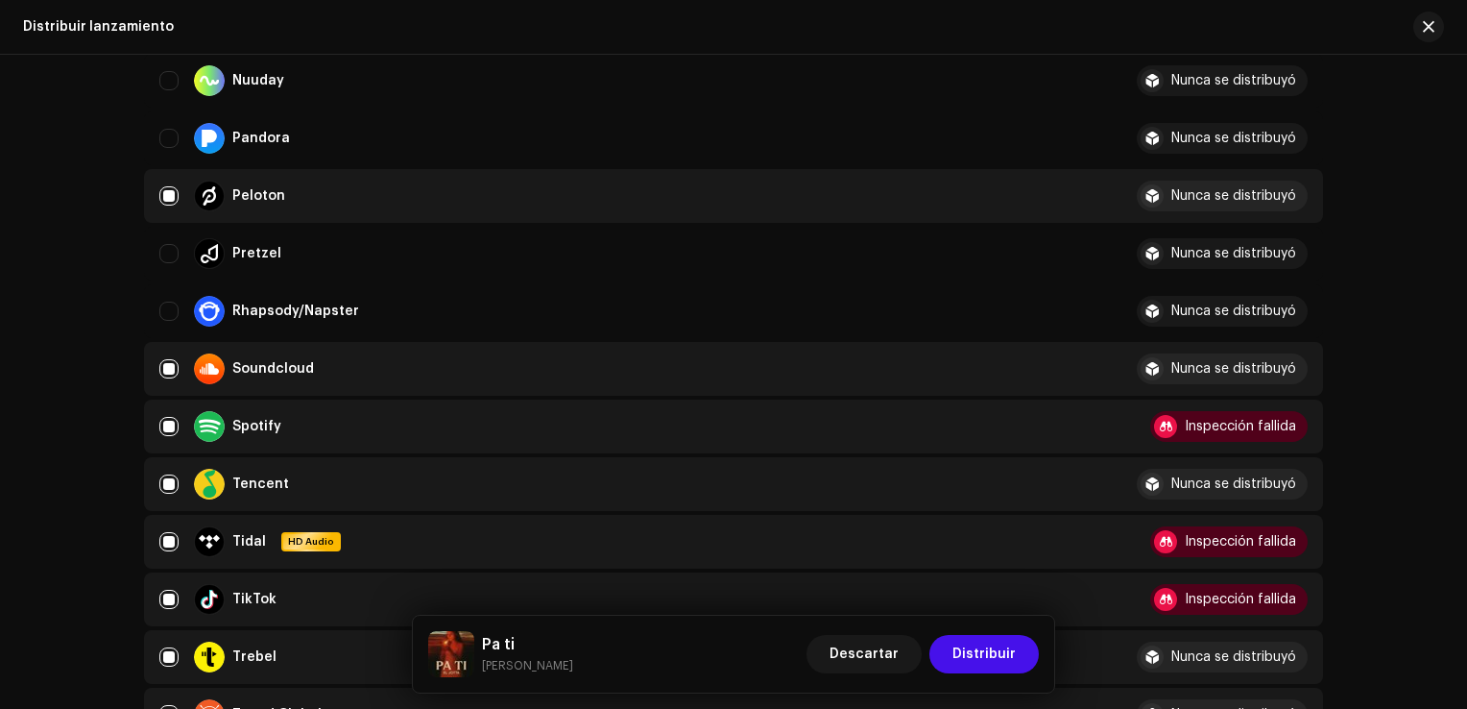
scroll to position [1344, 0]
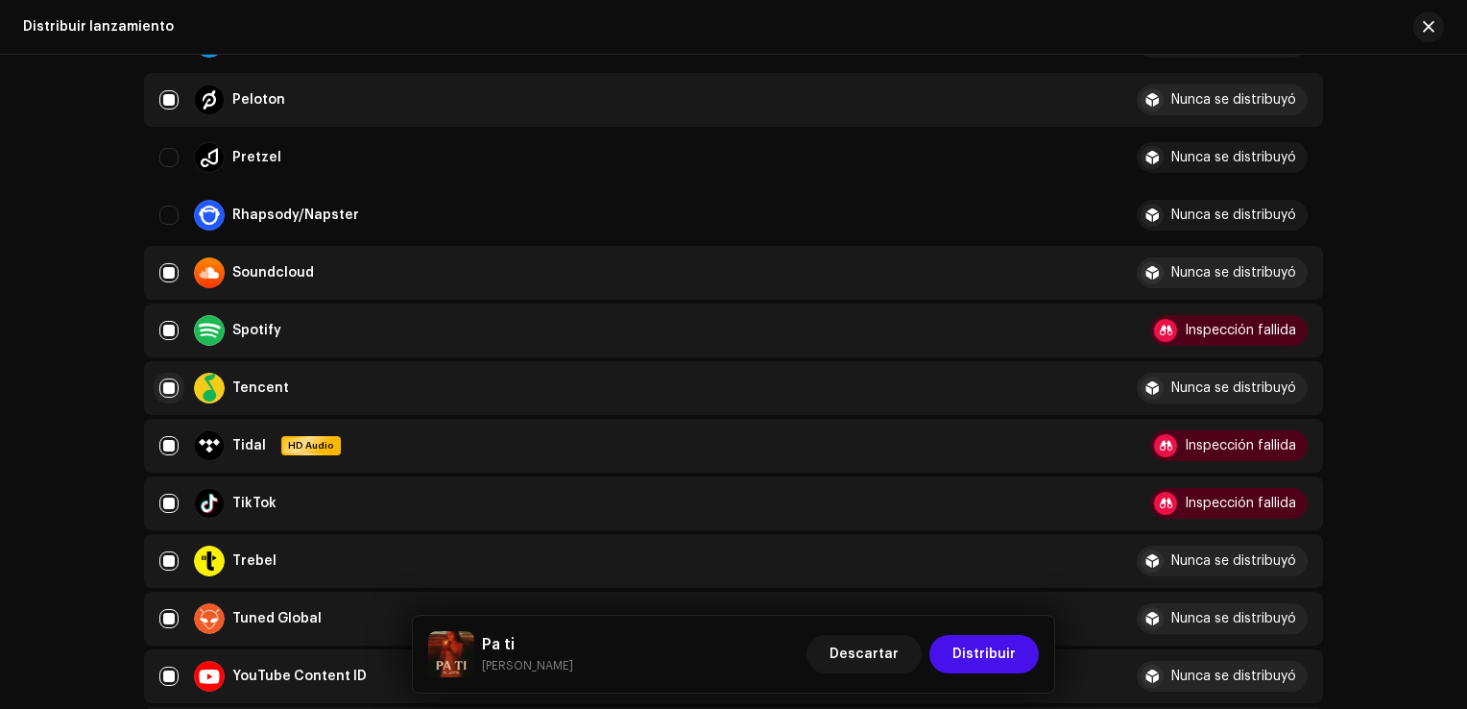
click at [161, 378] on input "Row Selected" at bounding box center [168, 387] width 19 height 19
checkbox input "false"
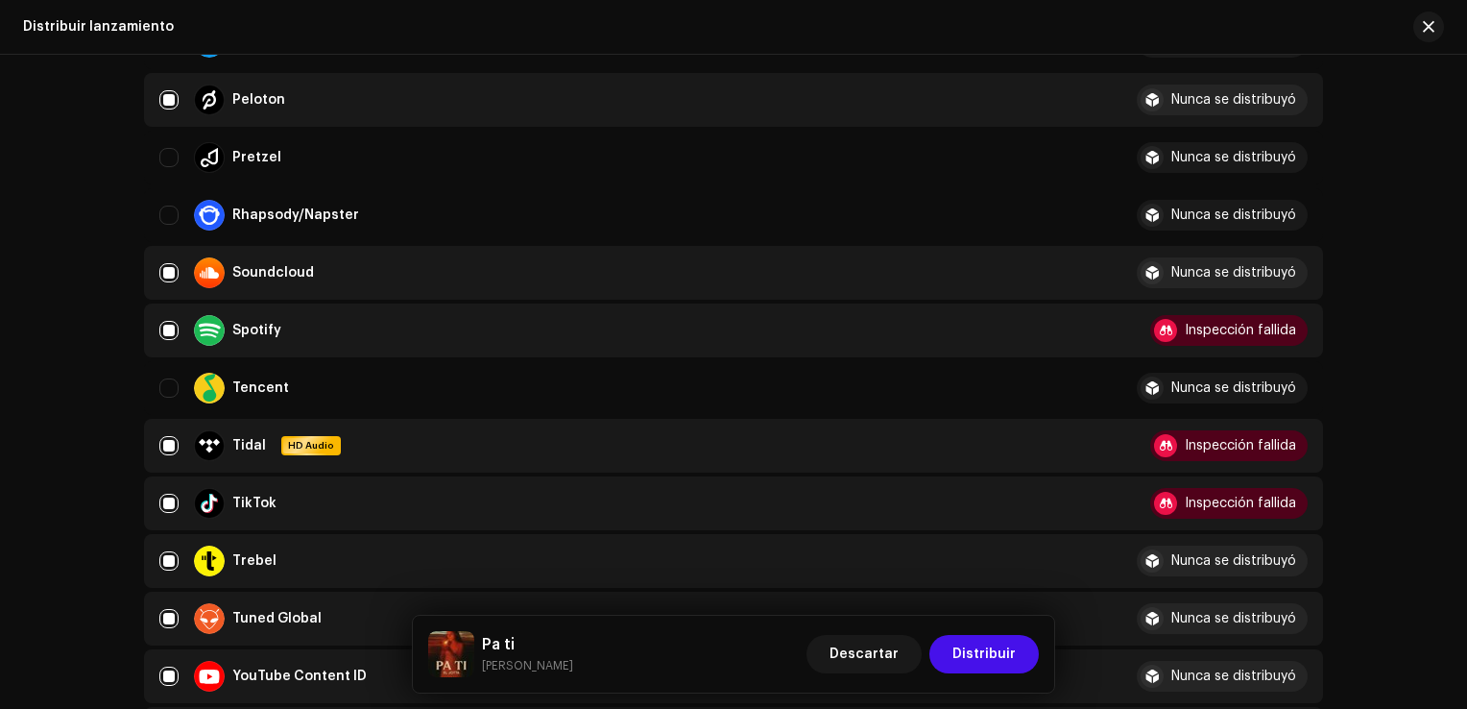
click at [169, 545] on div "Trebel" at bounding box center [632, 560] width 947 height 31
click at [167, 556] on input "Row Selected" at bounding box center [168, 560] width 19 height 19
checkbox input "false"
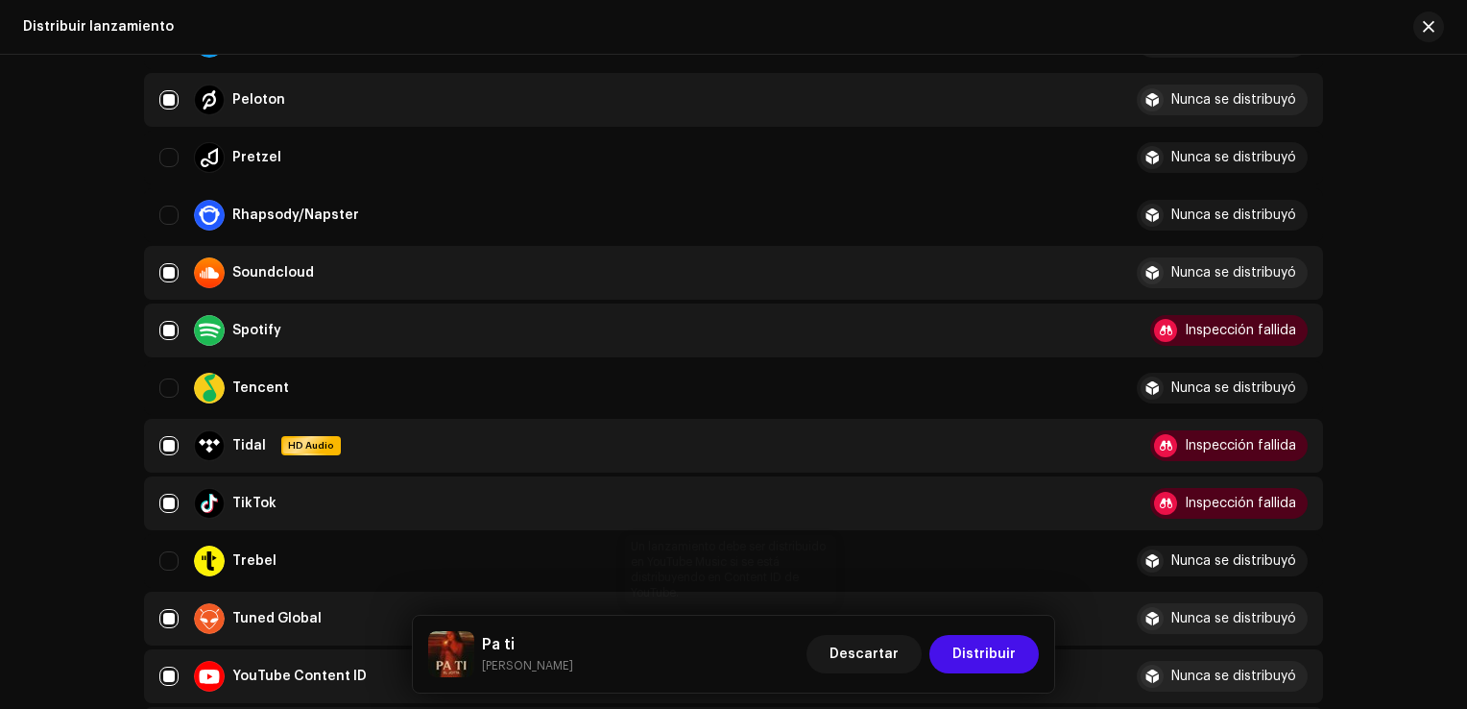
scroll to position [1536, 0]
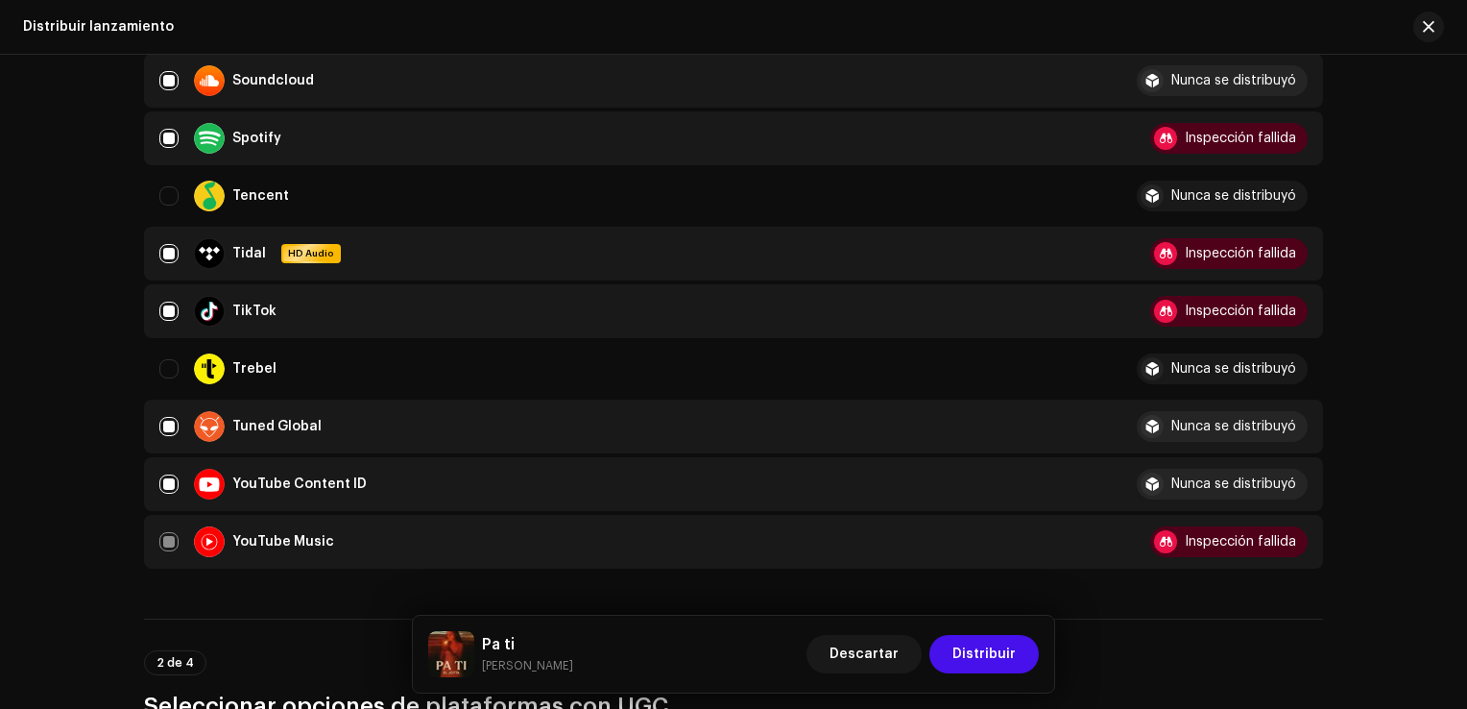
click at [148, 418] on td "Tuned Global" at bounding box center [632, 426] width 977 height 54
click at [164, 432] on input "Row Selected" at bounding box center [168, 426] width 19 height 19
checkbox input "false"
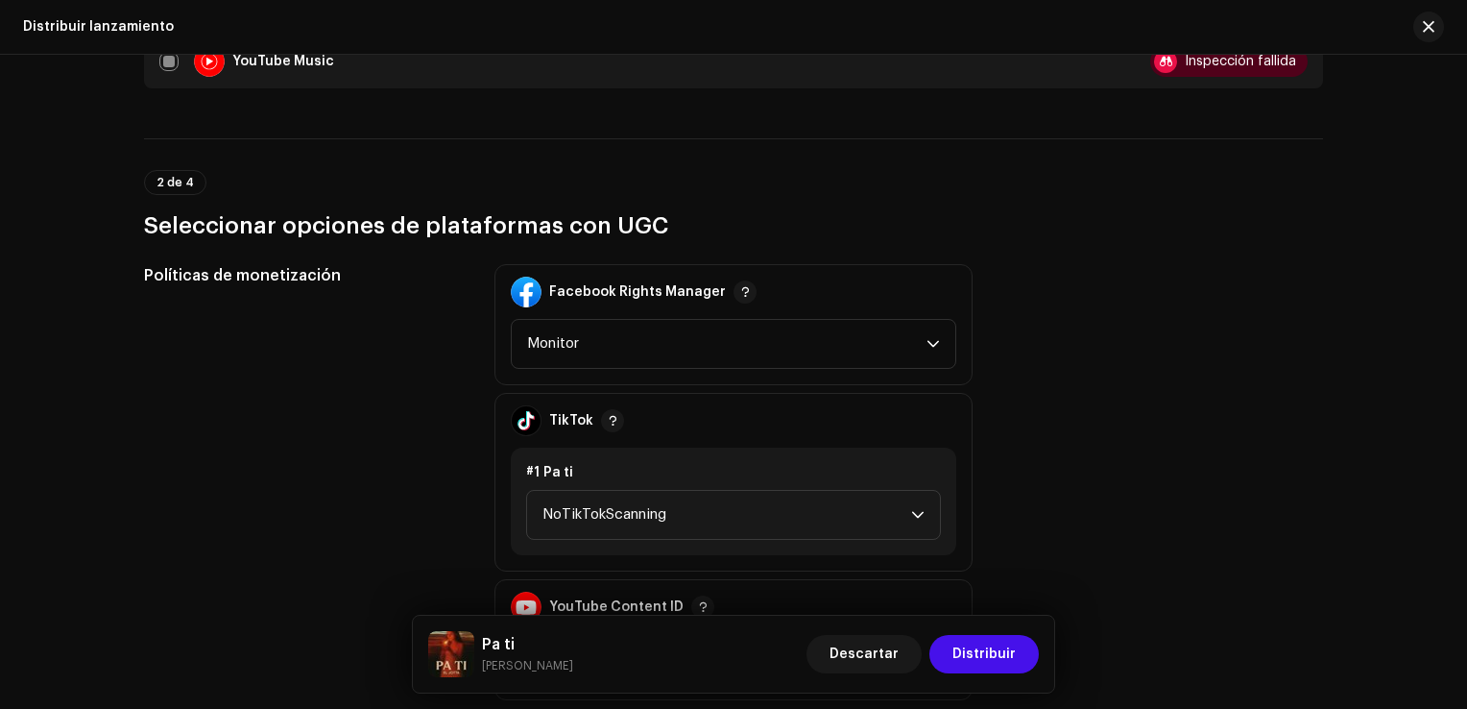
scroll to position [2112, 0]
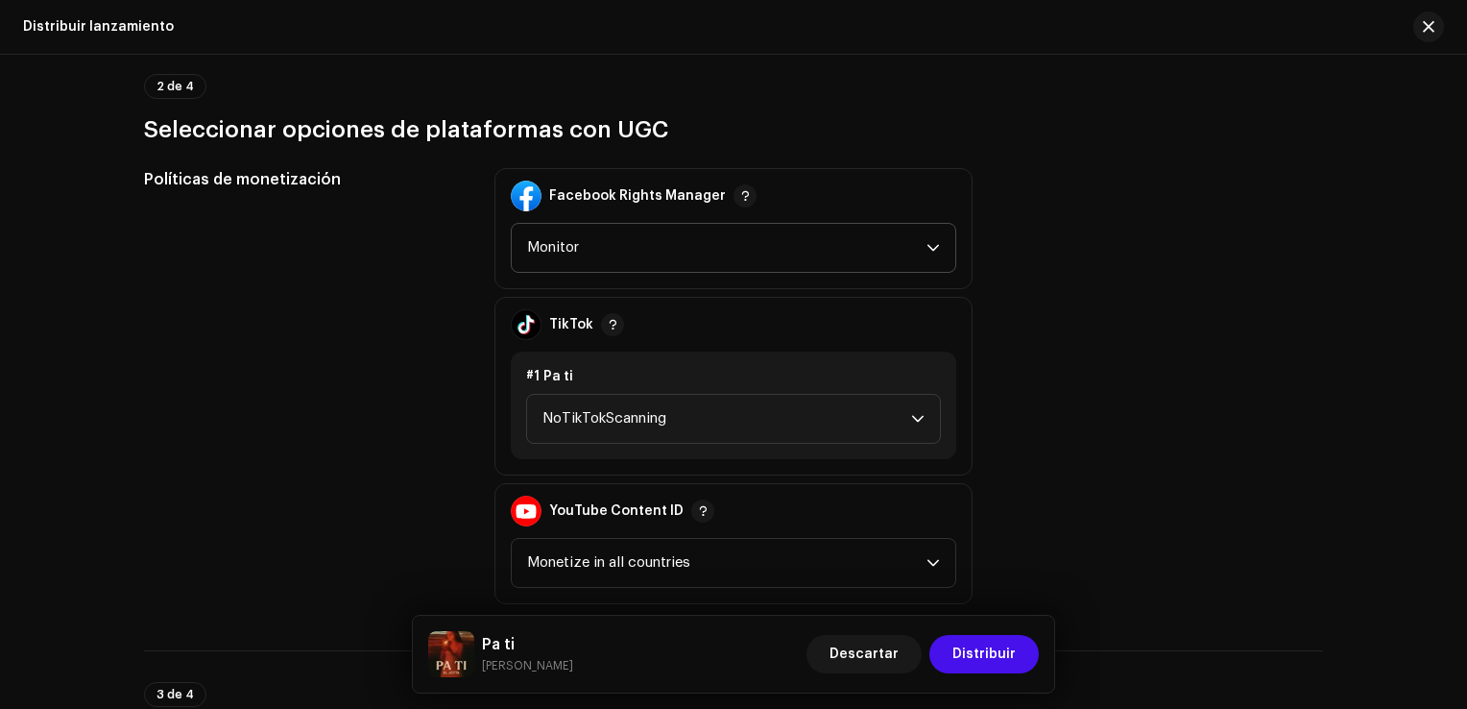
drag, startPoint x: 614, startPoint y: 261, endPoint x: 604, endPoint y: 271, distance: 14.3
click at [614, 260] on span "Monitor" at bounding box center [726, 248] width 399 height 48
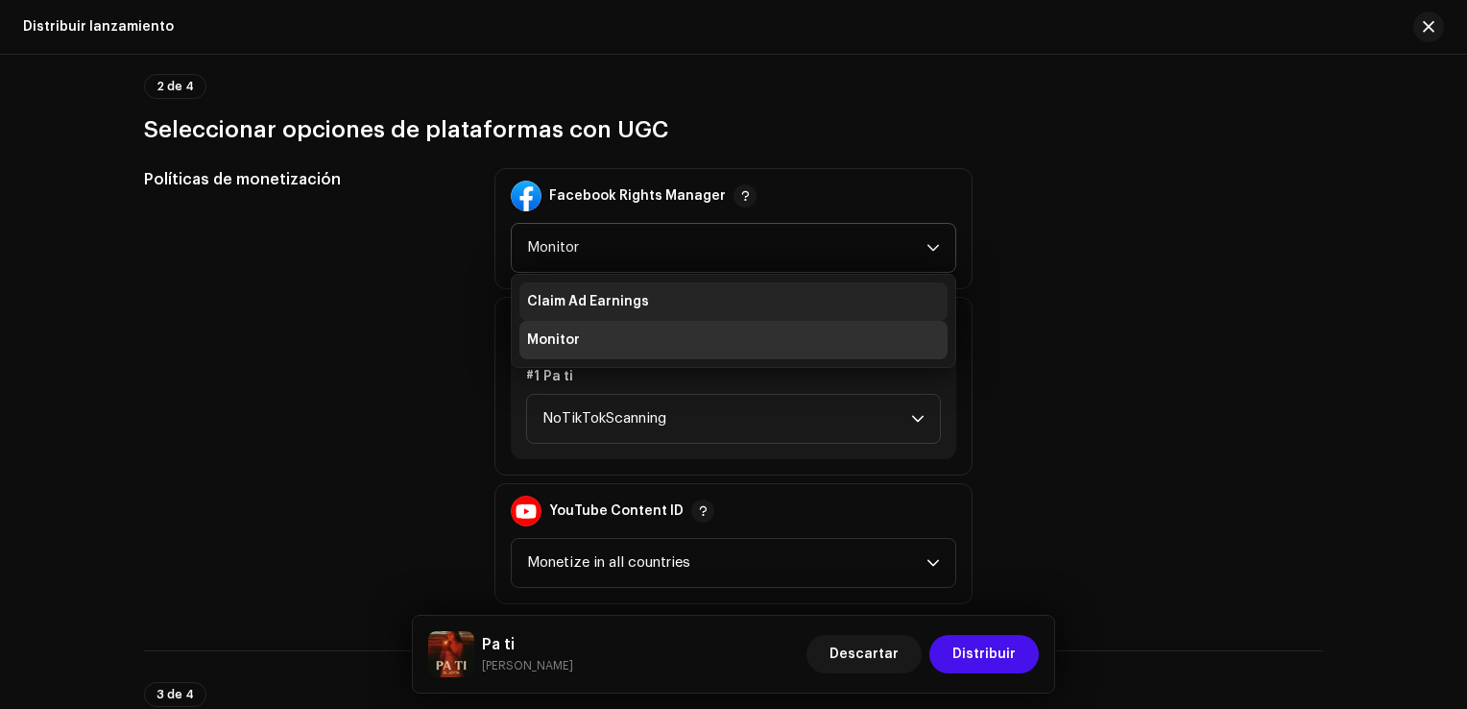
click at [576, 309] on span "Claim Ad Earnings" at bounding box center [588, 301] width 122 height 19
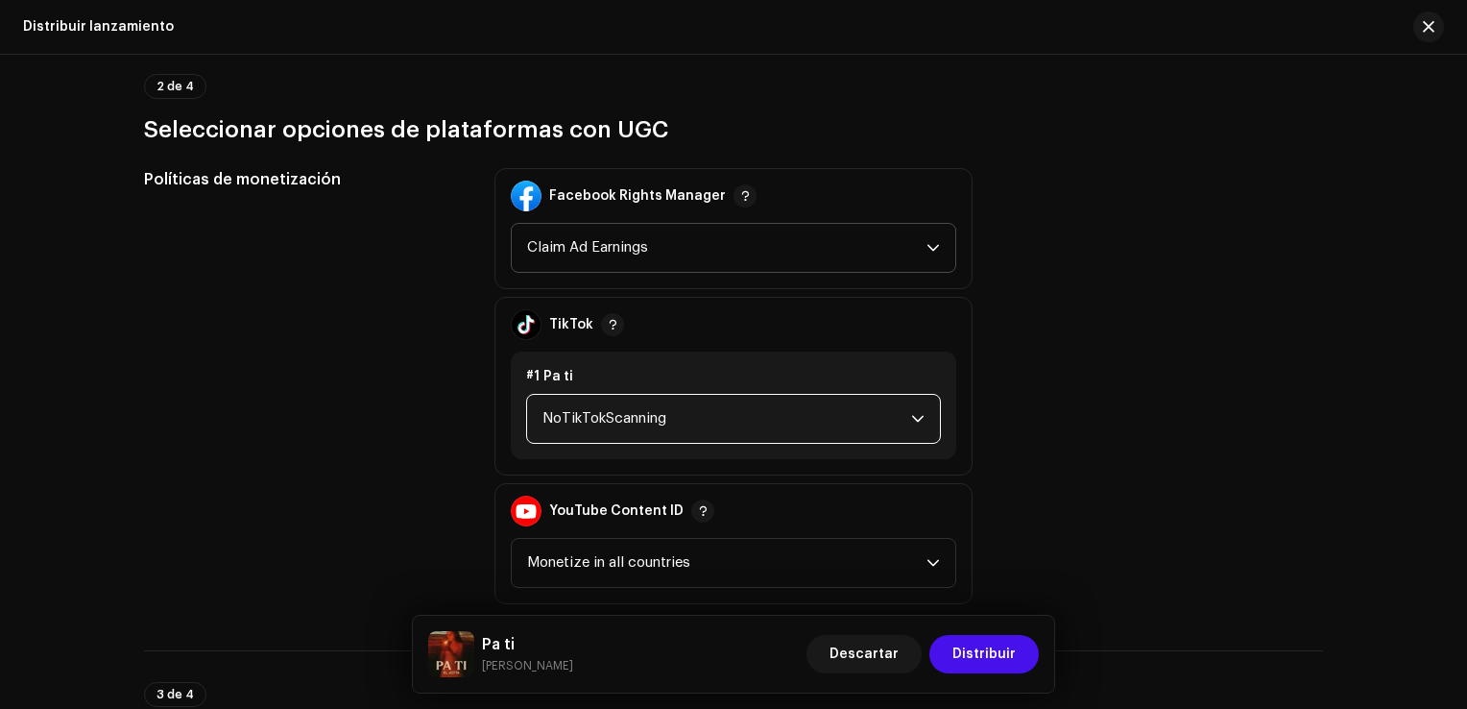
click at [598, 420] on span "NoTikTokScanning" at bounding box center [726, 419] width 369 height 48
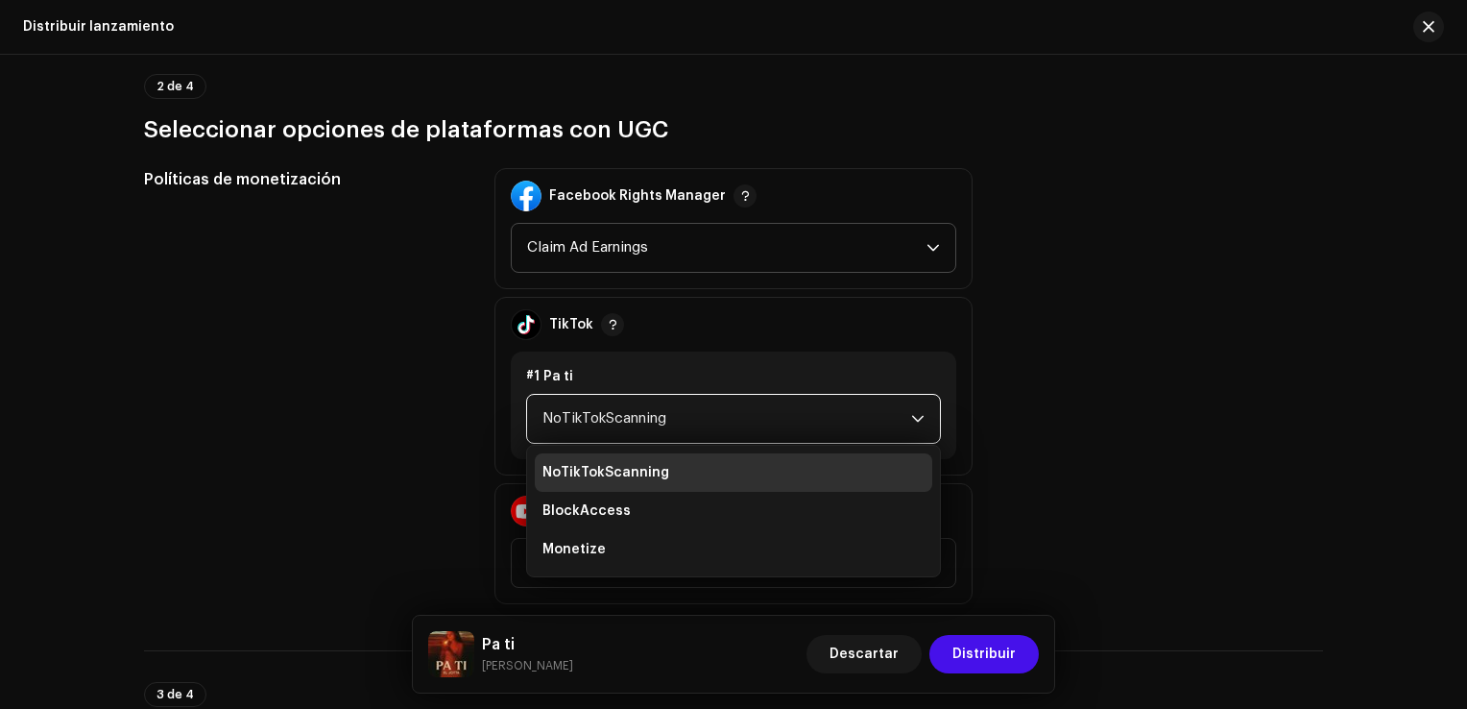
drag, startPoint x: 624, startPoint y: 418, endPoint x: 605, endPoint y: 446, distance: 34.6
click at [619, 418] on span "NoTikTokScanning" at bounding box center [726, 419] width 369 height 48
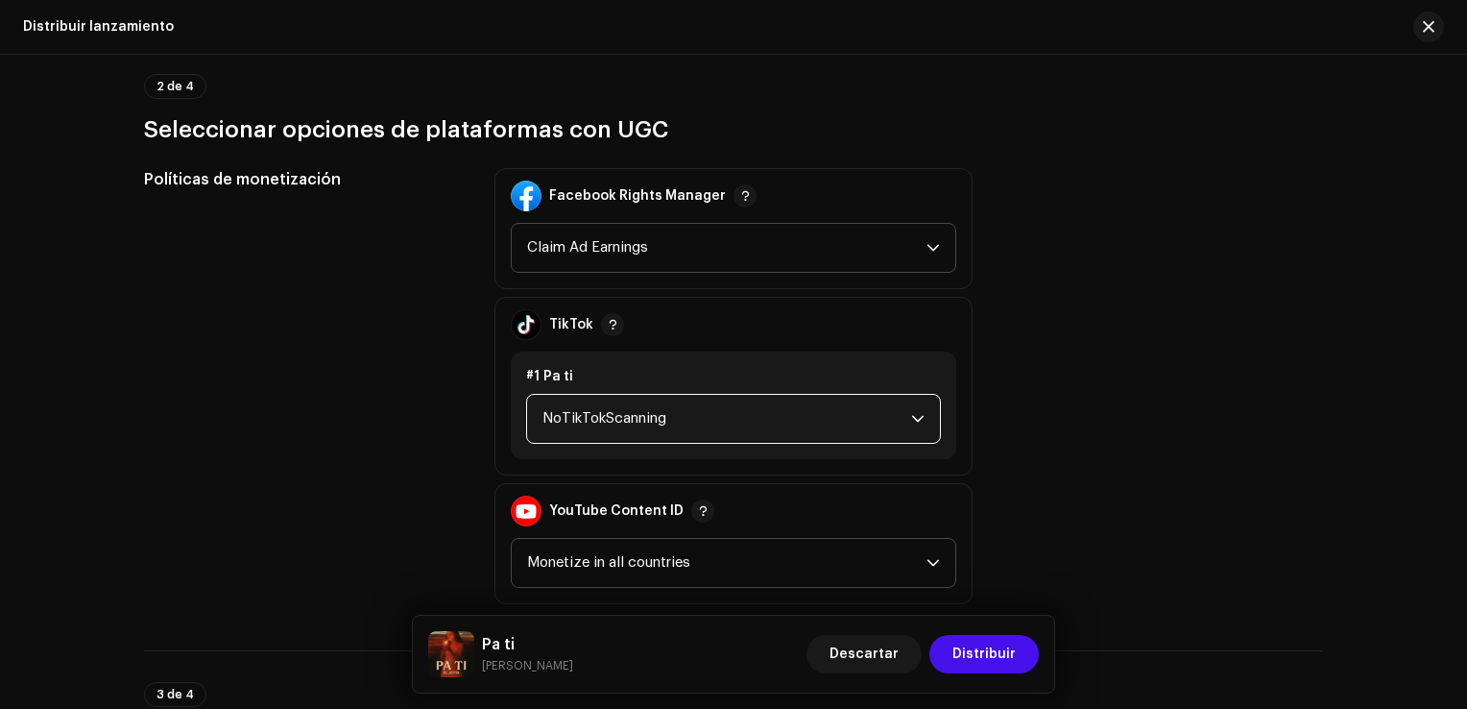
click at [588, 559] on span "Monetize in all countries" at bounding box center [726, 563] width 399 height 48
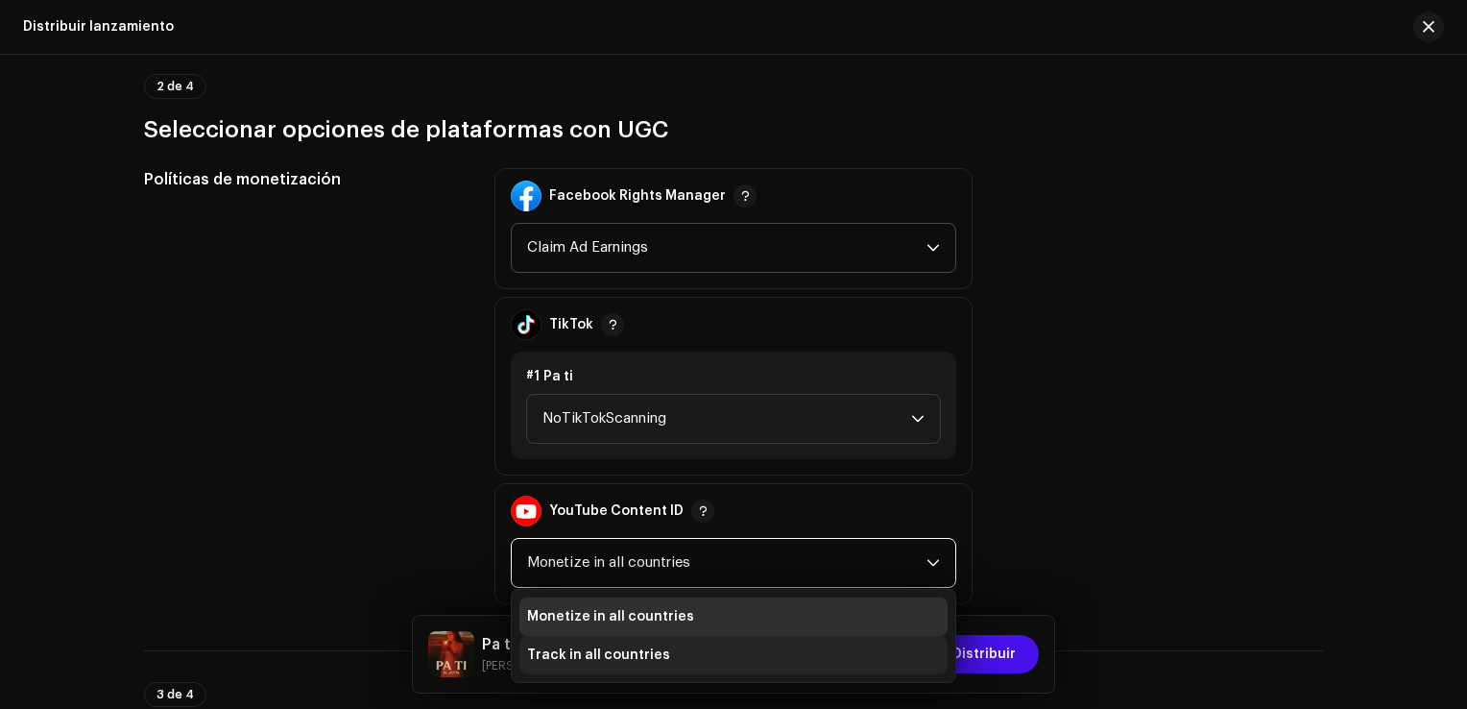
click at [637, 647] on span "Track in all countries" at bounding box center [598, 654] width 143 height 19
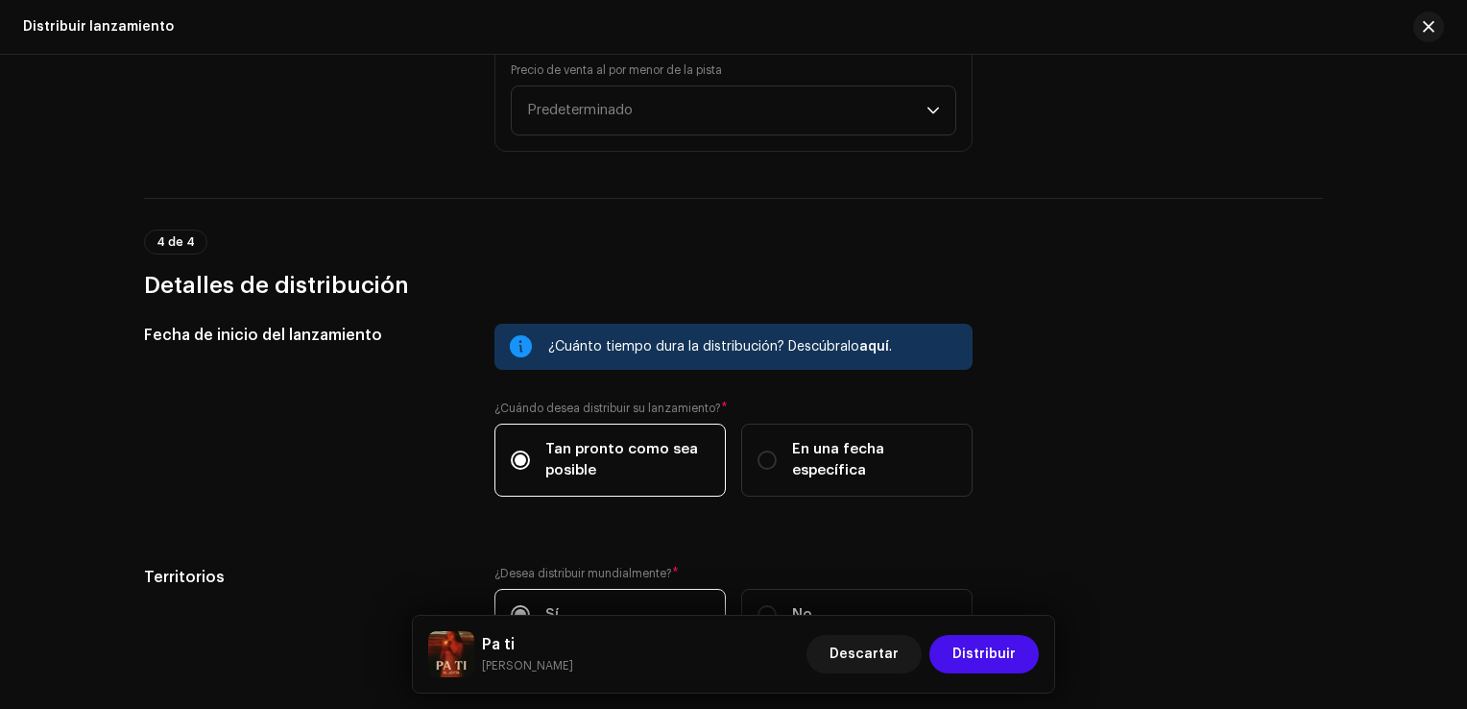
scroll to position [3017, 0]
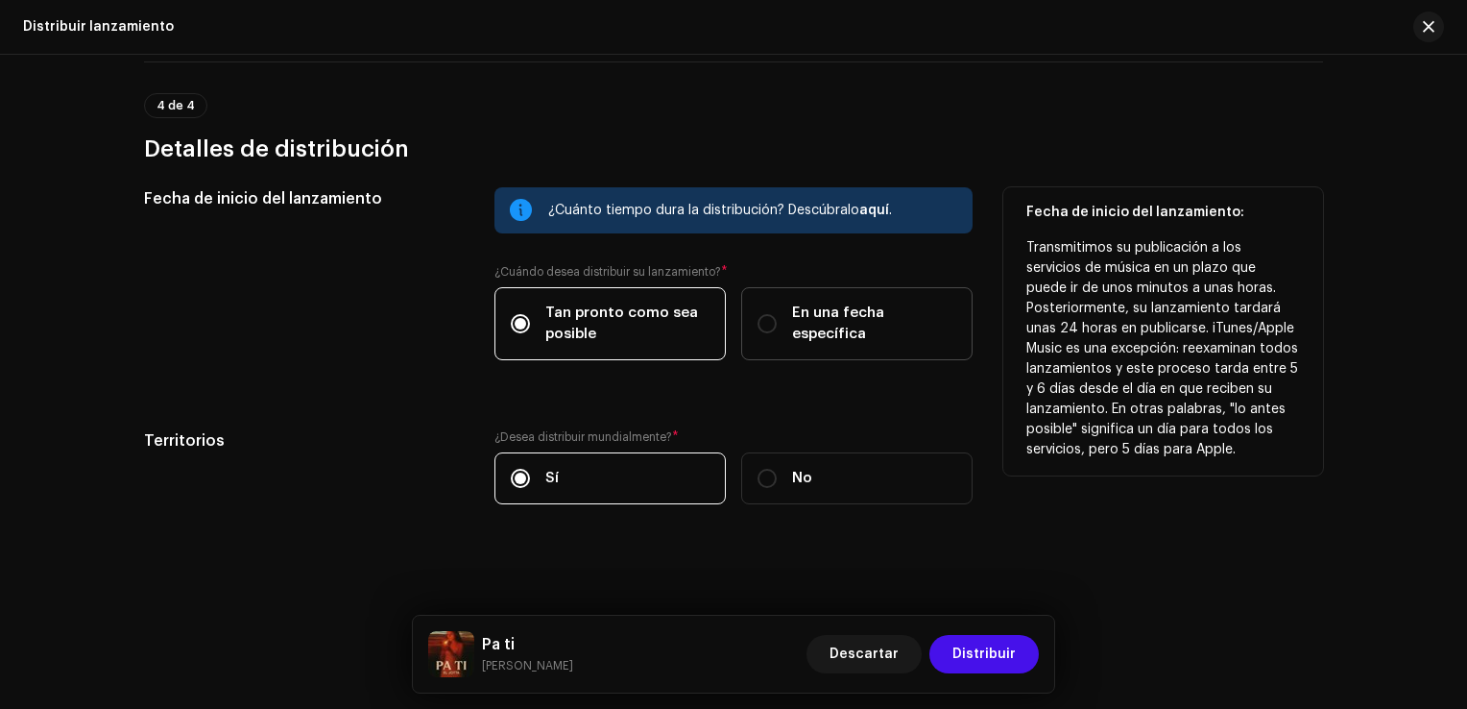
click at [776, 346] on label "En una fecha específica" at bounding box center [856, 323] width 231 height 73
click at [776, 333] on input "En una fecha específica" at bounding box center [767, 323] width 19 height 19
radio input "true"
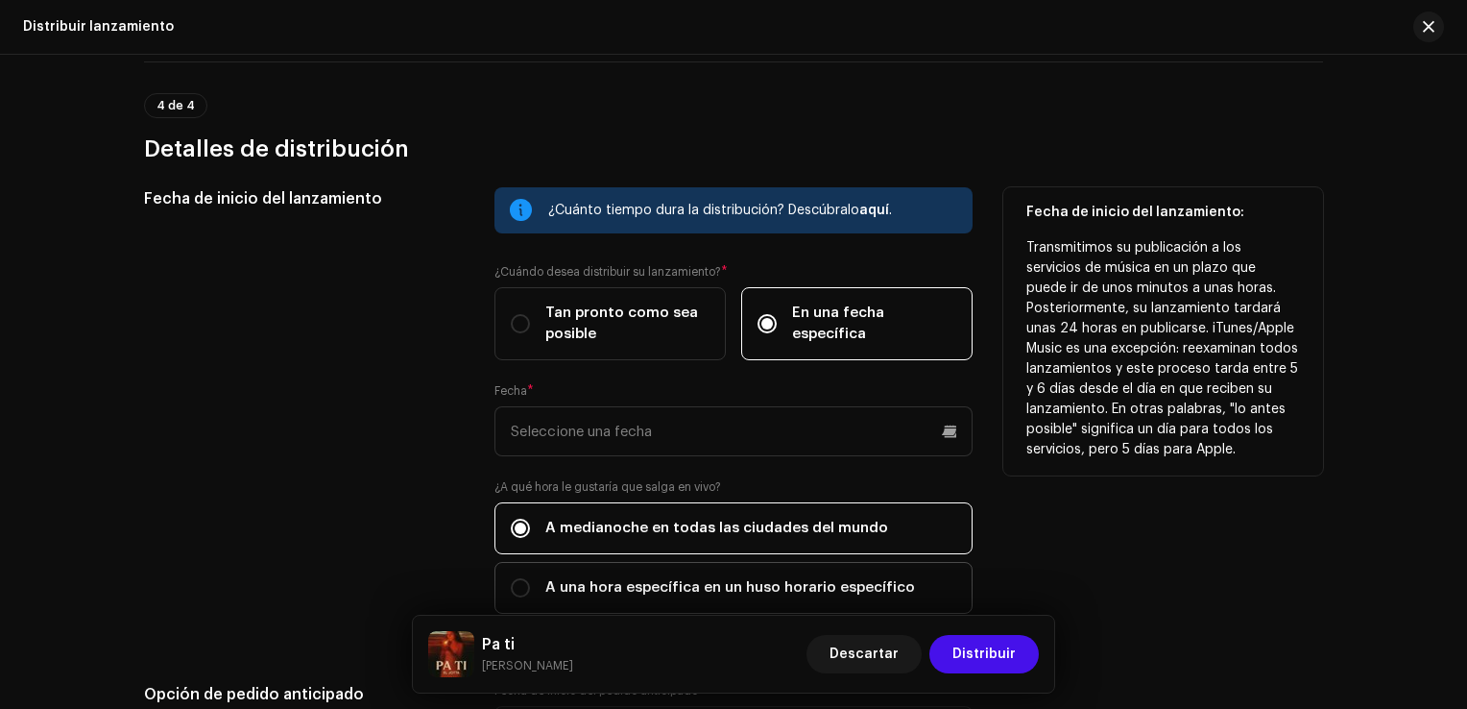
scroll to position [3209, 0]
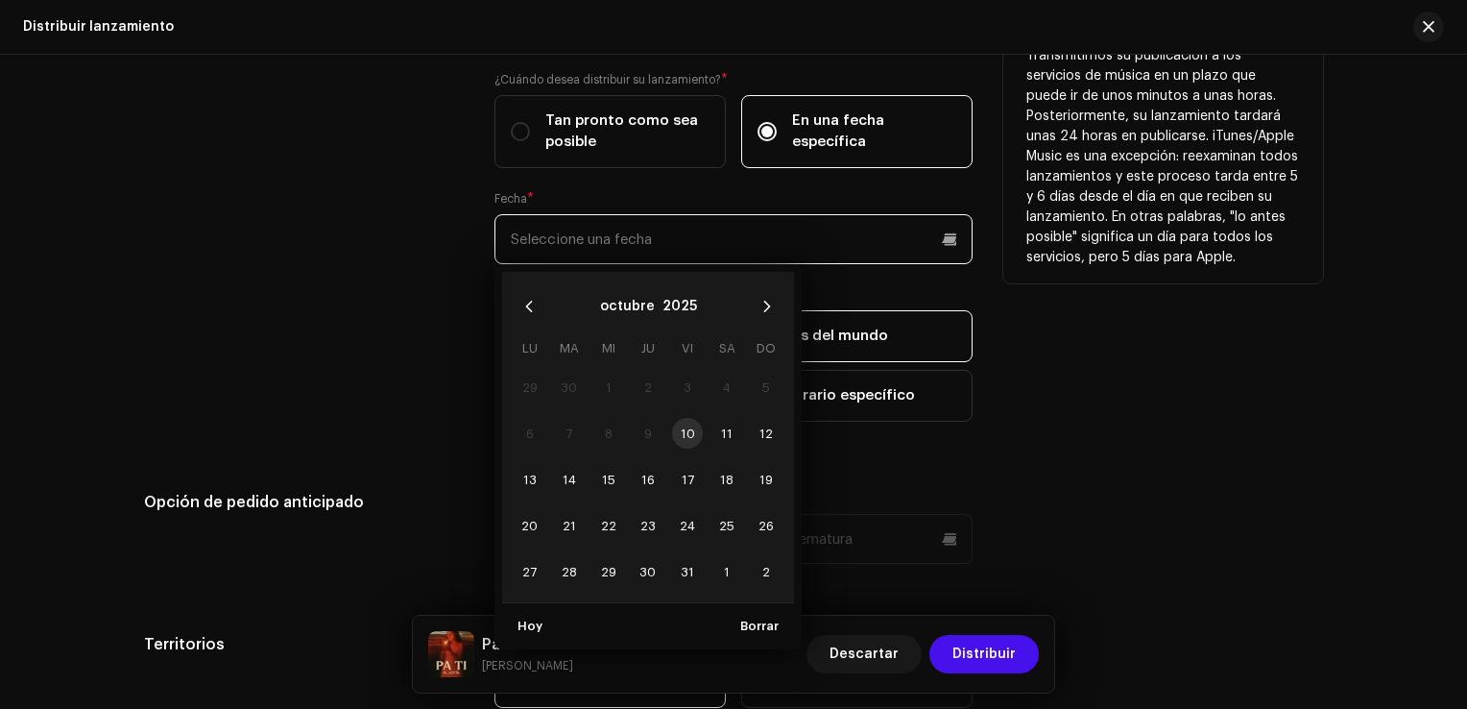
click at [753, 247] on input "text" at bounding box center [733, 239] width 478 height 50
click at [732, 435] on span "11" at bounding box center [726, 433] width 31 height 31
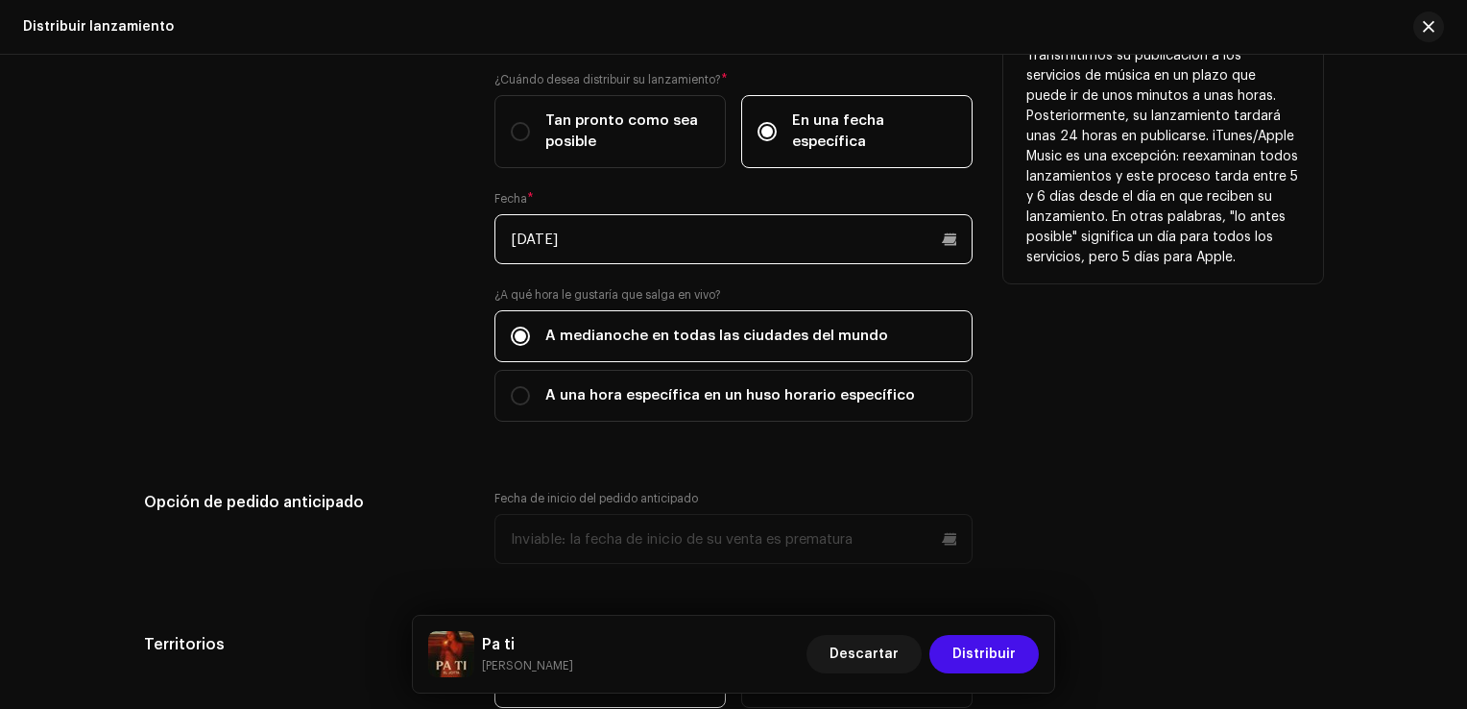
click at [695, 252] on input "[DATE]" at bounding box center [733, 239] width 478 height 50
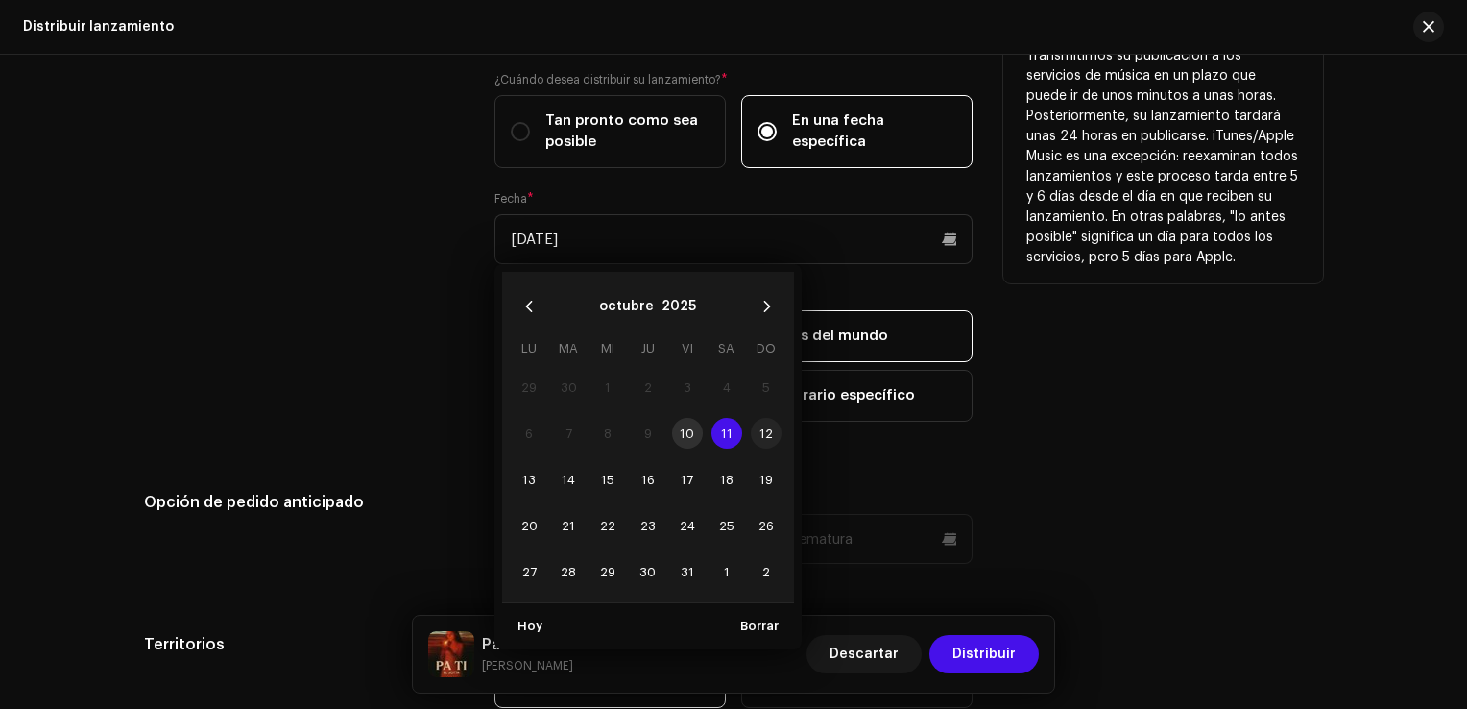
click at [759, 434] on span "12" at bounding box center [766, 433] width 31 height 31
type input "[DATE]"
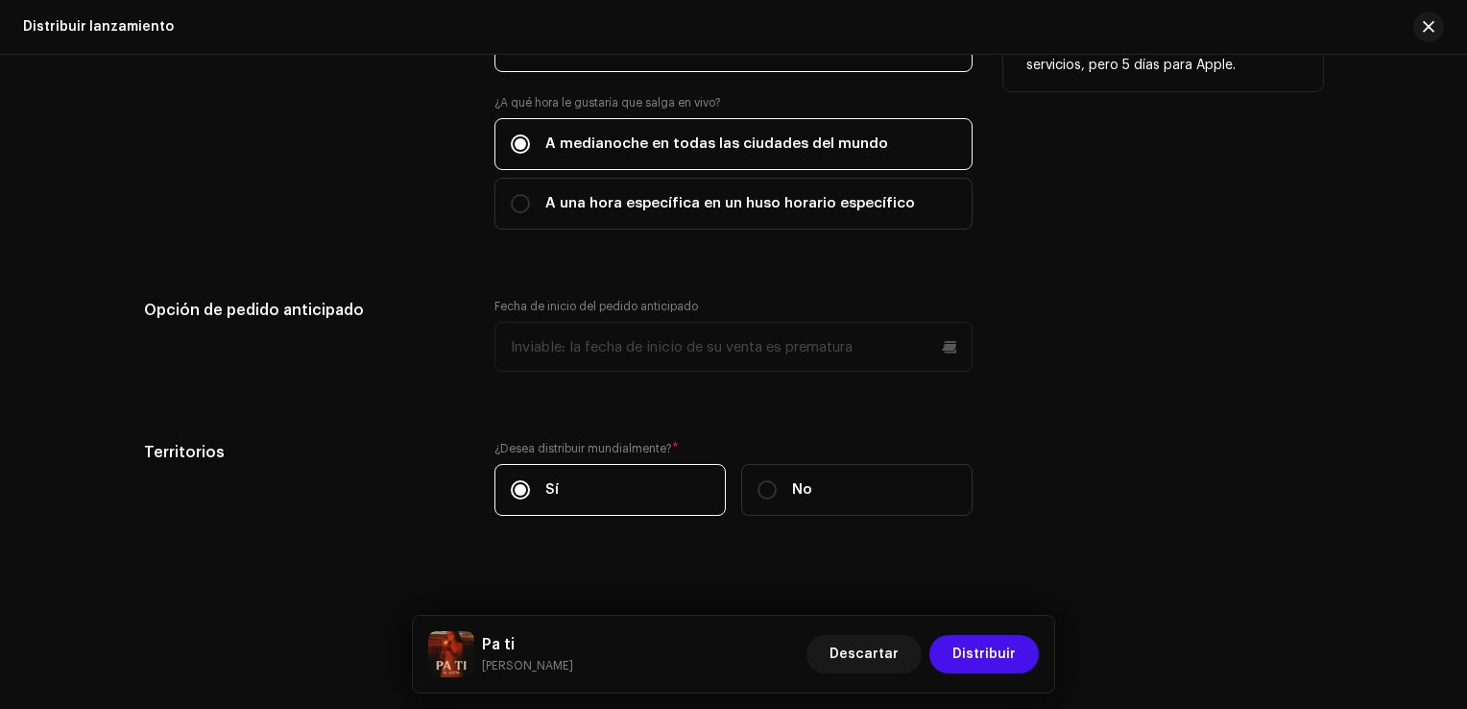
scroll to position [3413, 0]
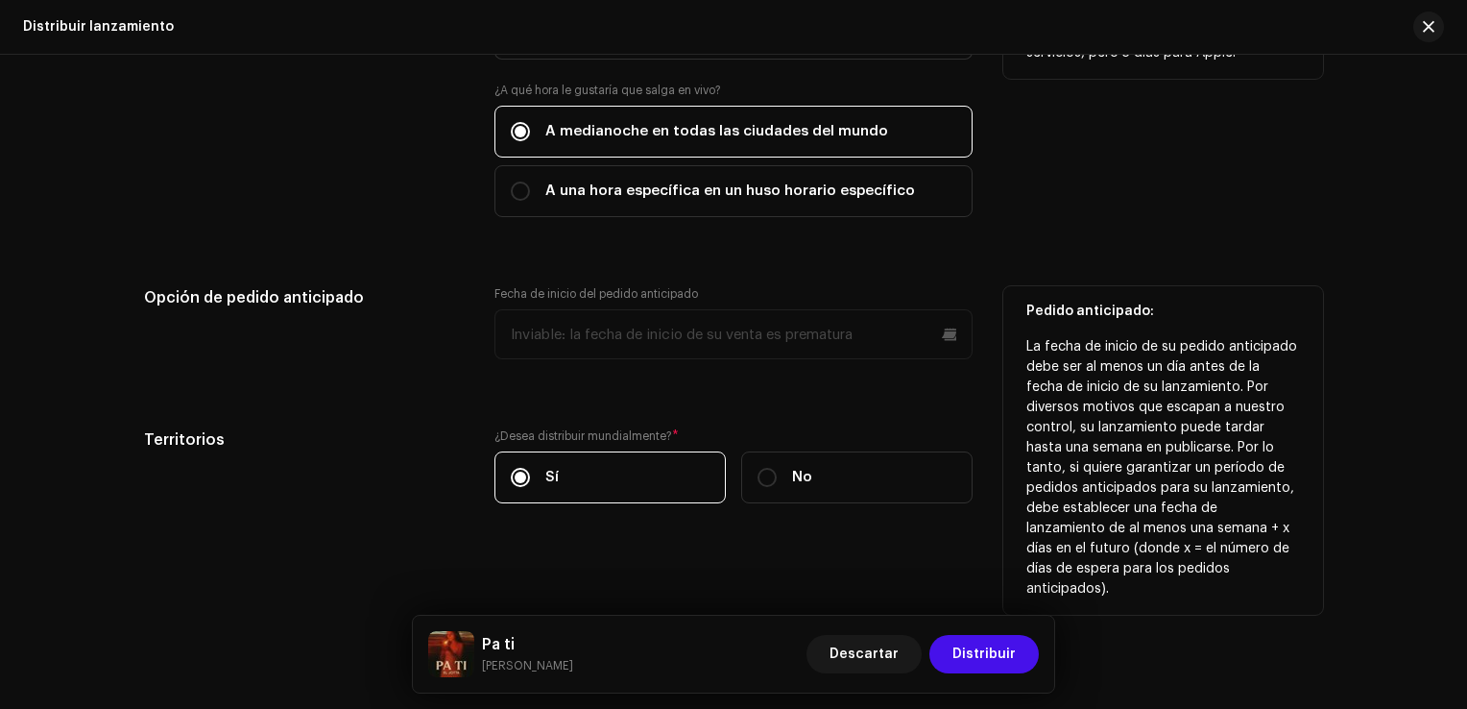
click at [795, 354] on p-datepicker at bounding box center [733, 334] width 478 height 50
click at [785, 332] on p-datepicker at bounding box center [733, 334] width 478 height 50
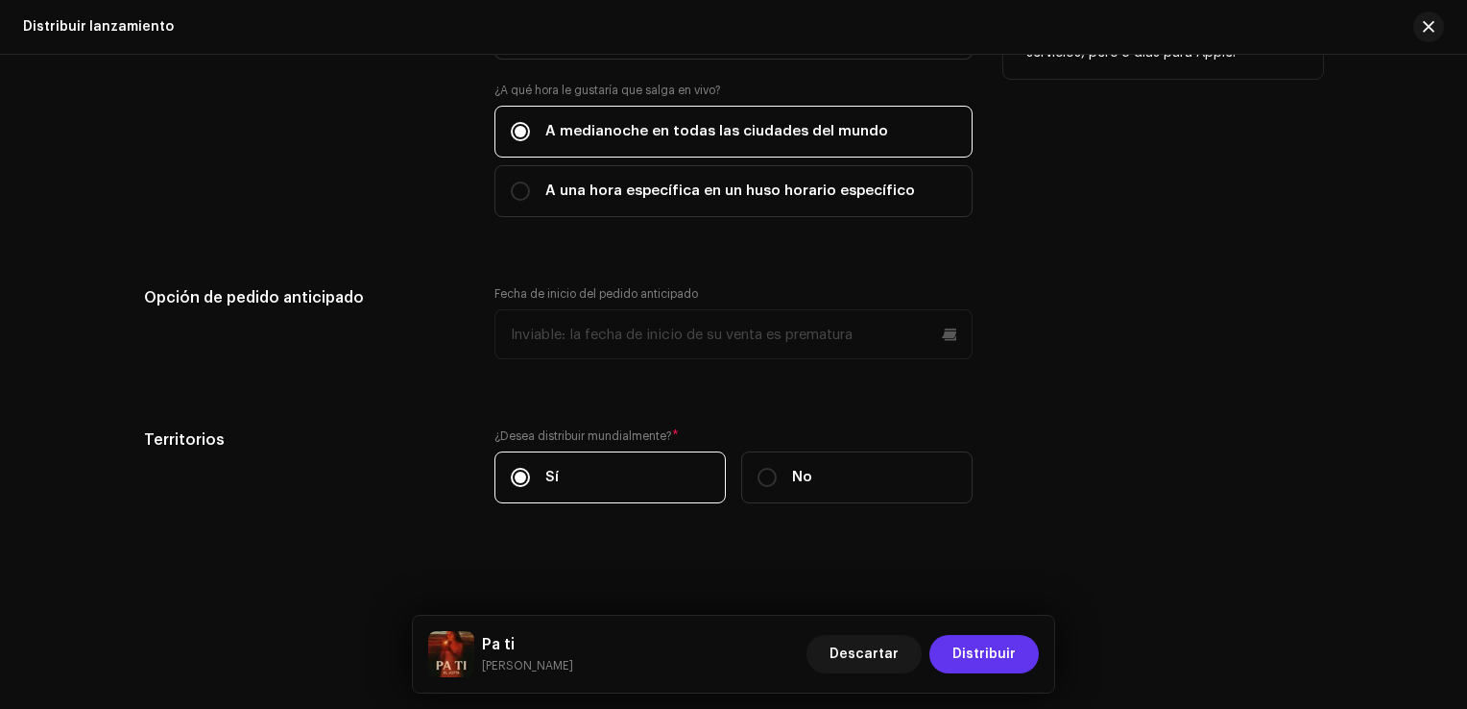
click at [1029, 656] on button "Distribuir" at bounding box center [983, 654] width 109 height 38
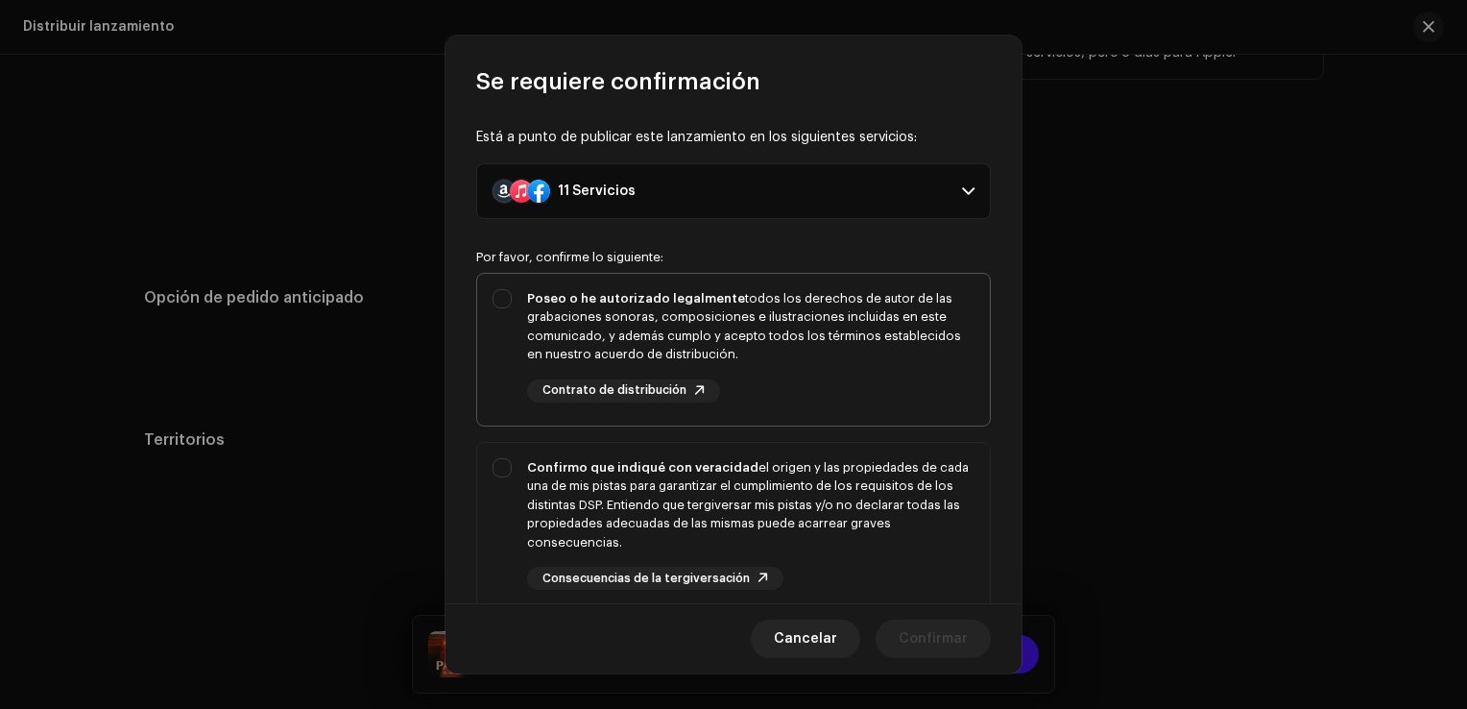
click at [573, 321] on div "Poseo o he autorizado legalmente todos los derechos de autor de las grabaciones…" at bounding box center [750, 326] width 447 height 75
checkbox input "true"
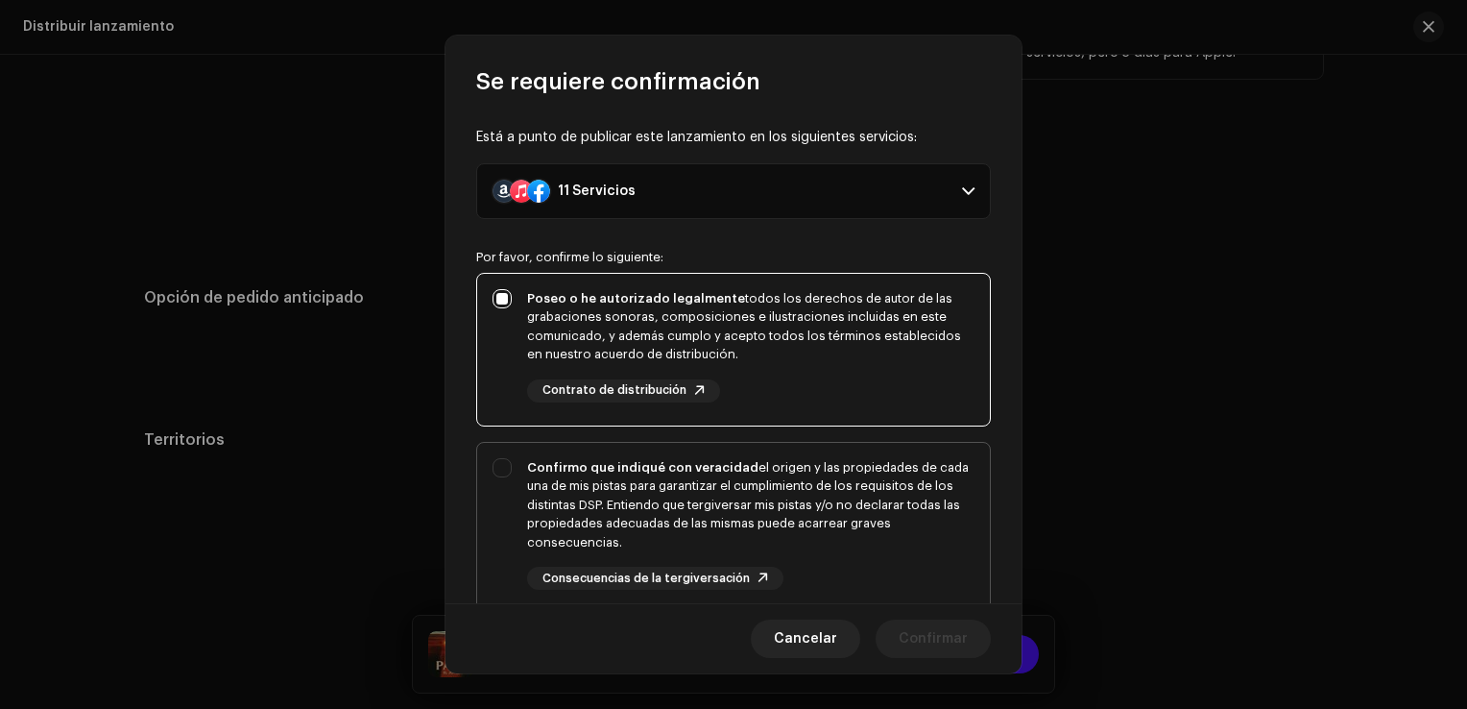
click at [584, 478] on div "Confirmo que indiqué con veracidad el origen y las propiedades de cada una de m…" at bounding box center [750, 505] width 447 height 94
checkbox input "true"
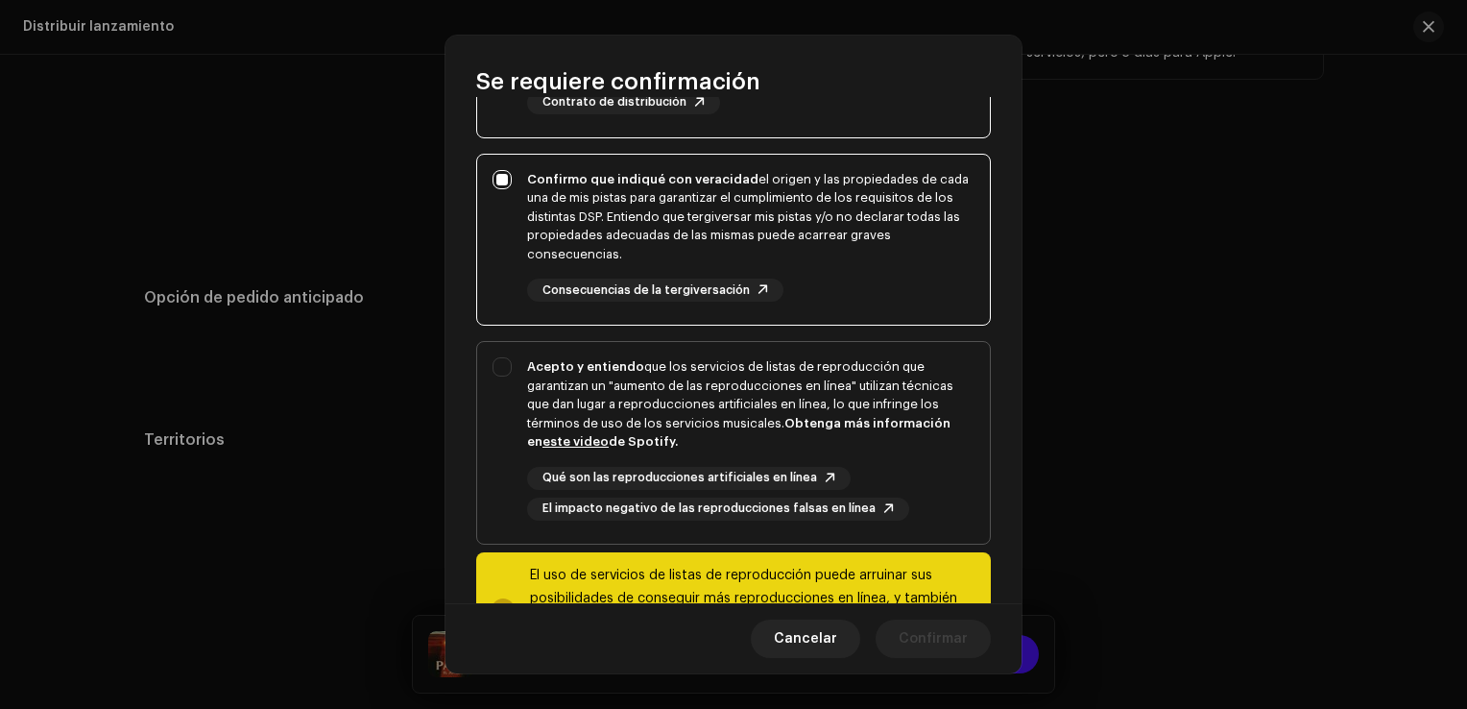
click at [618, 447] on div "Acepto y entiendo que los servicios de listas de reproducción que garantizan un…" at bounding box center [750, 404] width 447 height 94
checkbox input "true"
click at [959, 649] on span "Confirmar" at bounding box center [933, 638] width 69 height 38
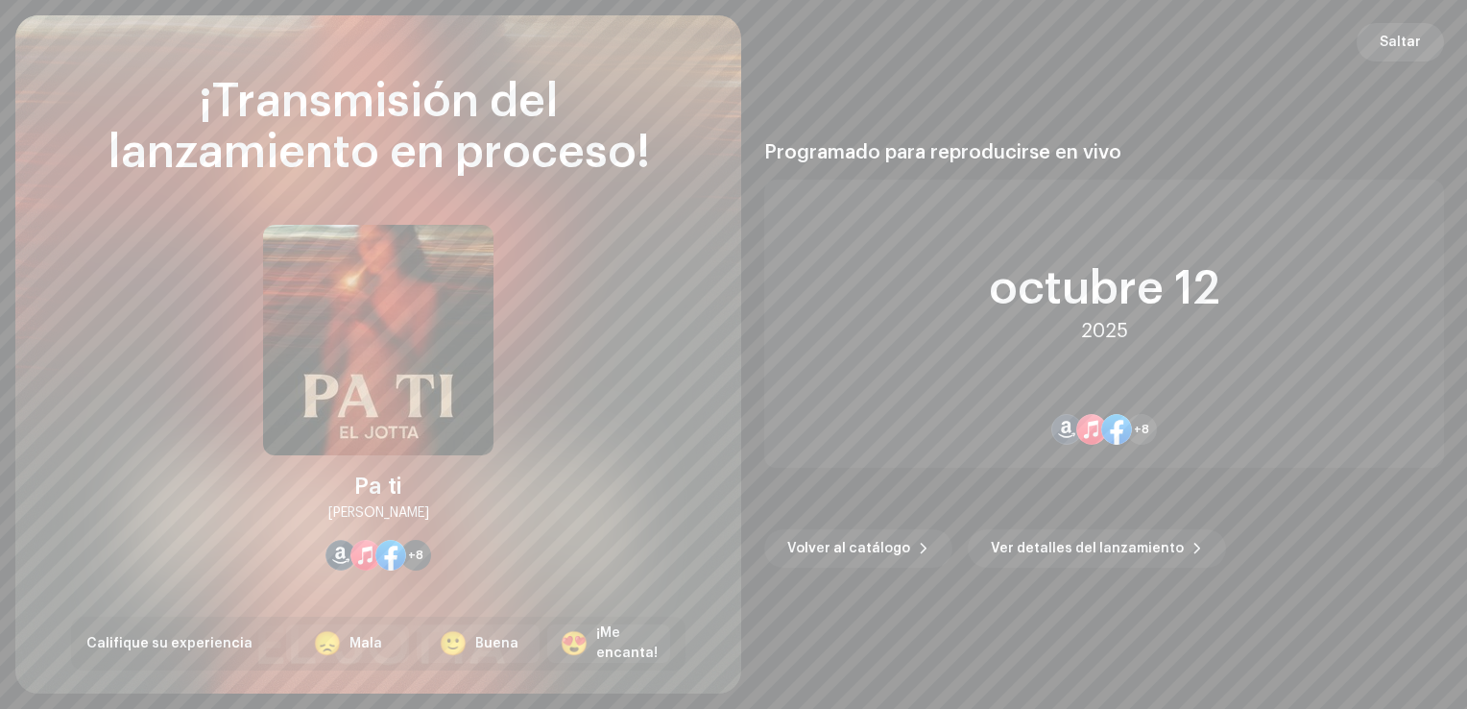
click at [1423, 57] on button "Saltar" at bounding box center [1400, 42] width 87 height 38
